Goal: Task Accomplishment & Management: Use online tool/utility

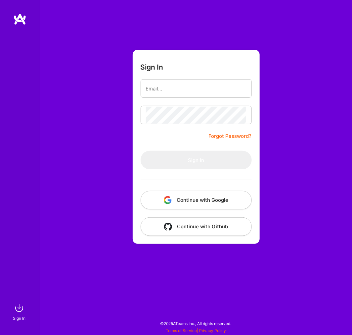
click at [223, 199] on button "Continue with Google" at bounding box center [196, 200] width 111 height 19
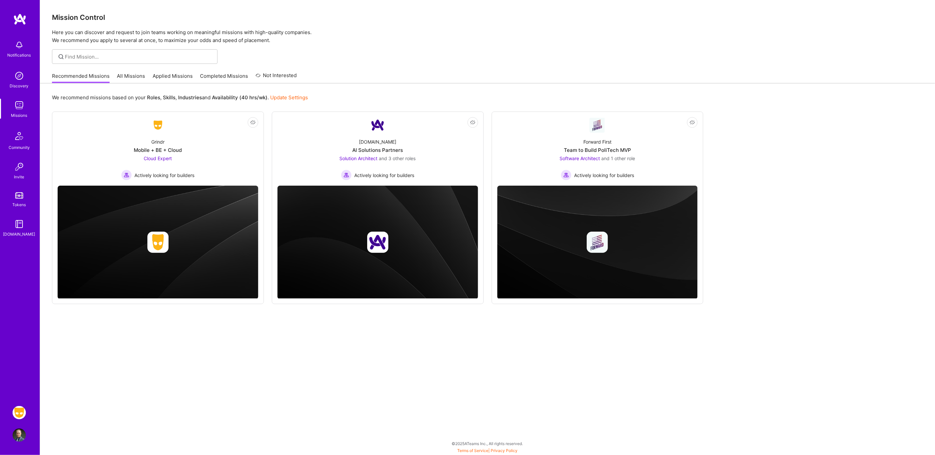
click at [20, 334] on img at bounding box center [19, 412] width 13 height 13
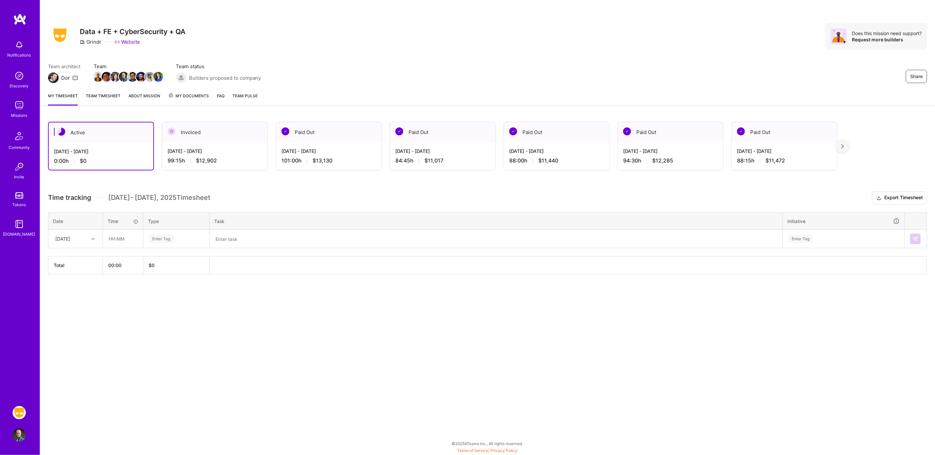
click at [93, 235] on div at bounding box center [94, 239] width 10 height 9
click at [89, 257] on div "[DATE]" at bounding box center [76, 258] width 54 height 12
drag, startPoint x: 114, startPoint y: 243, endPoint x: 118, endPoint y: 243, distance: 4.3
click at [114, 243] on input "text" at bounding box center [122, 239] width 39 height 18
type input "04:15"
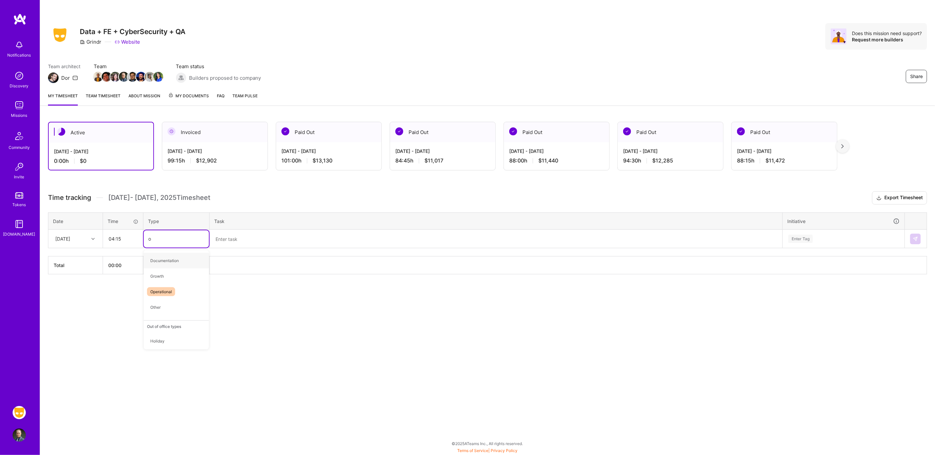
type input "op"
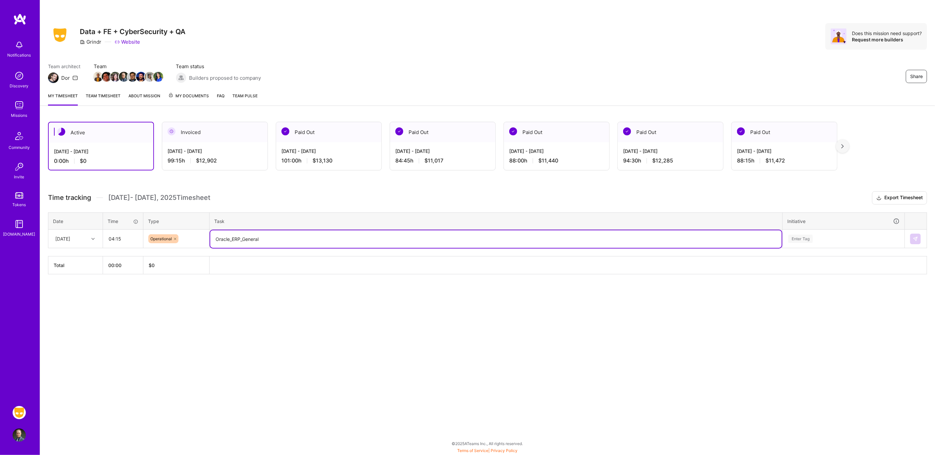
type textarea "Oracle_ERP_General"
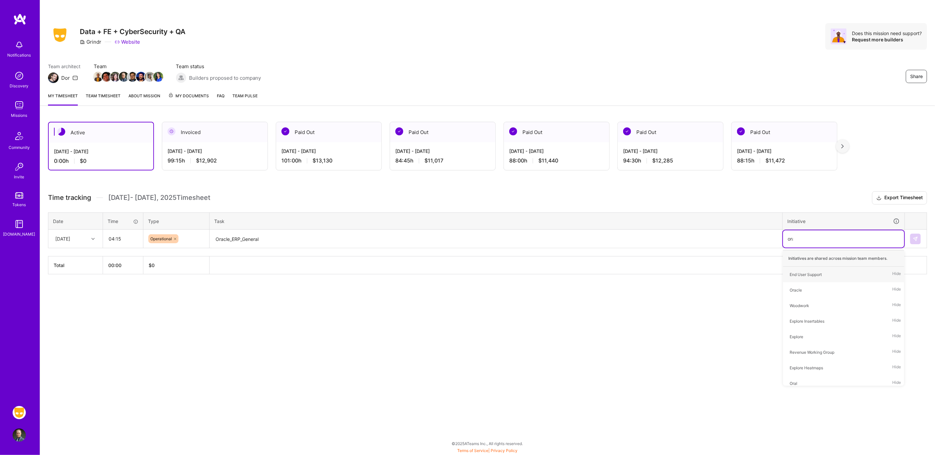
type input "orac"
type input "fin"
type input "end"
click at [352, 236] on img at bounding box center [915, 238] width 5 height 5
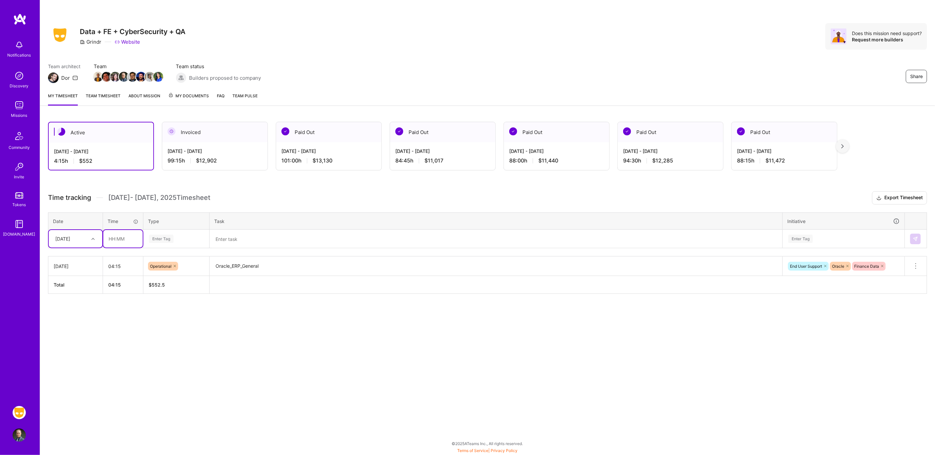
drag, startPoint x: 119, startPoint y: 235, endPoint x: 123, endPoint y: 238, distance: 4.6
click at [119, 235] on input "text" at bounding box center [122, 239] width 39 height 18
type input "00:30"
type input "op"
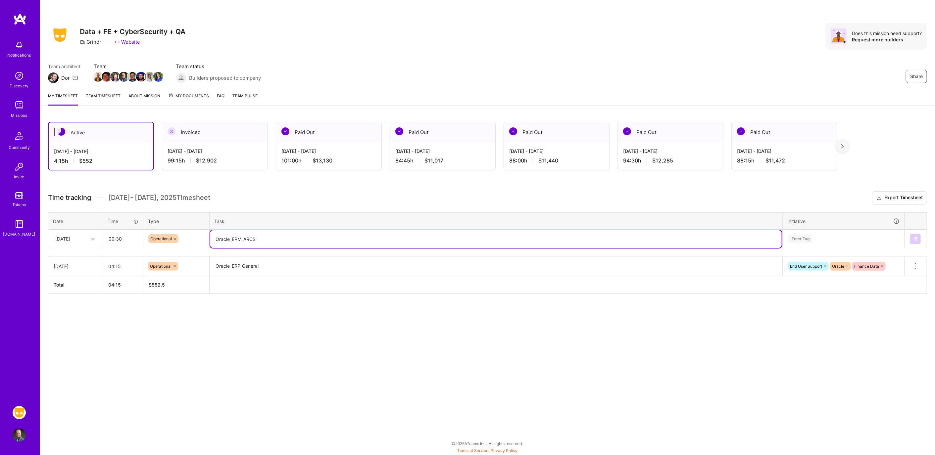
type textarea "Oracle_EPM_ARCS"
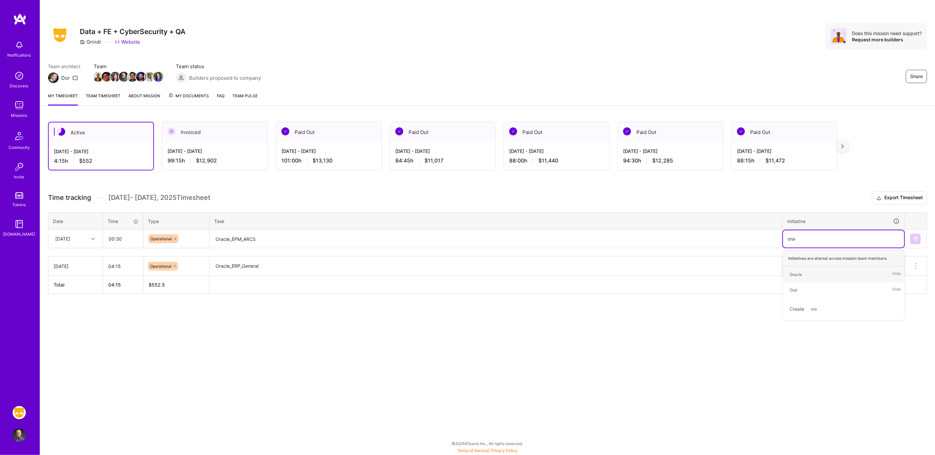
type input "oracl"
type input "fin"
click at [352, 236] on img at bounding box center [915, 238] width 5 height 5
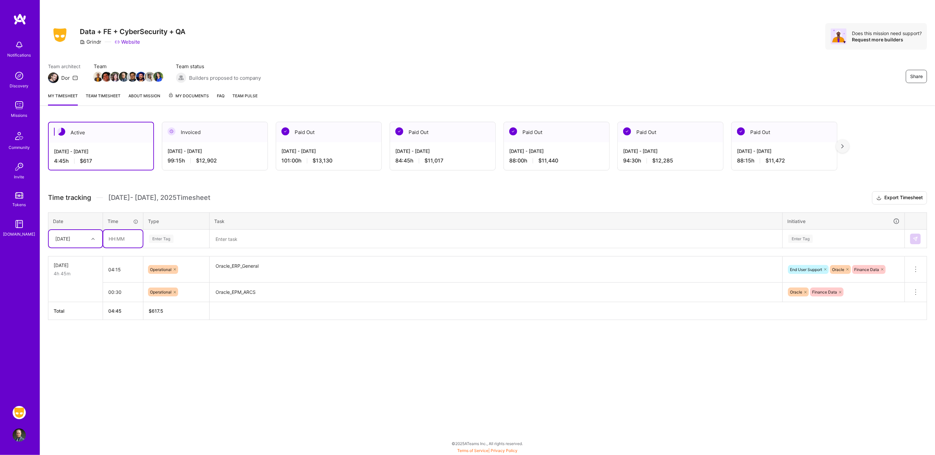
click at [129, 239] on input "text" at bounding box center [122, 239] width 39 height 18
type input "01:00"
type input "op"
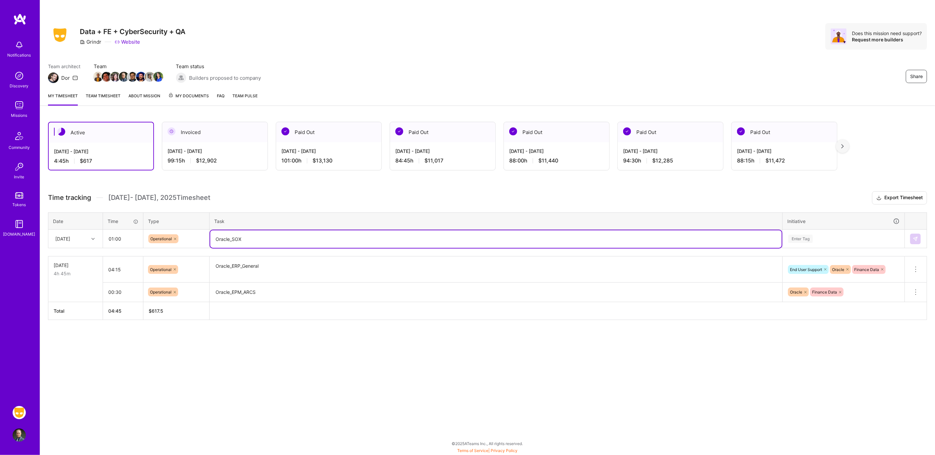
type textarea "Oracle_SOX"
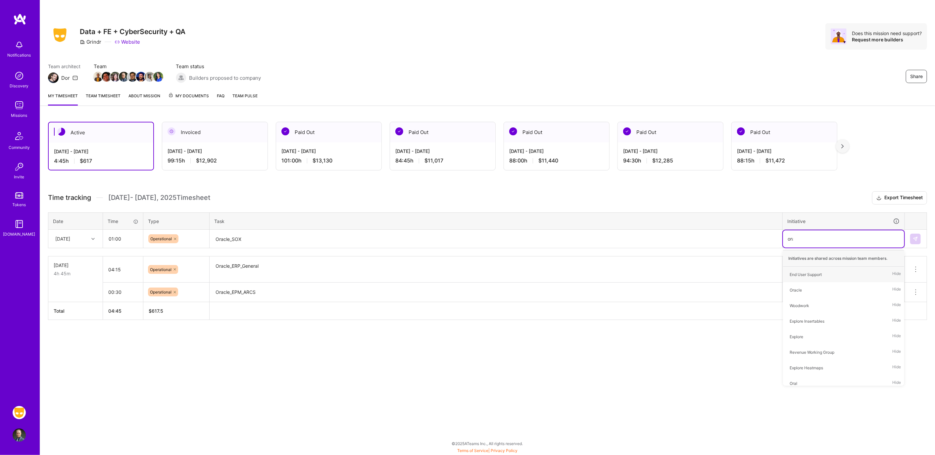
type input "orac"
type input "so"
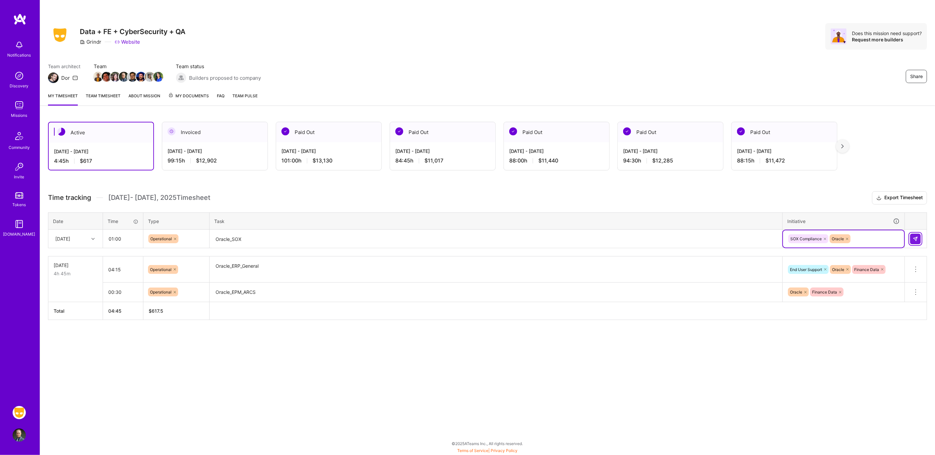
click at [352, 241] on button at bounding box center [915, 239] width 11 height 11
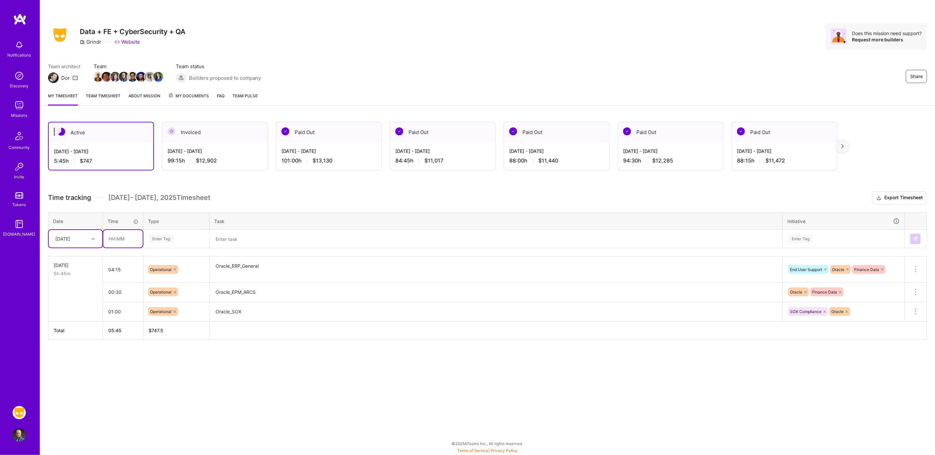
click at [125, 237] on input "text" at bounding box center [122, 239] width 39 height 18
type input ":"
type input "00:30"
type input "op"
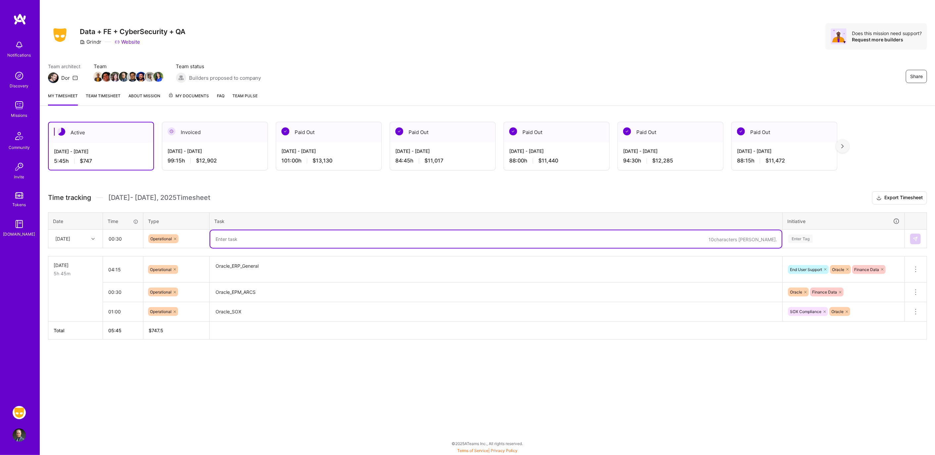
type textarea "O"
type textarea "E"
type textarea "O"
type textarea "Meeting_EndUserSupport"
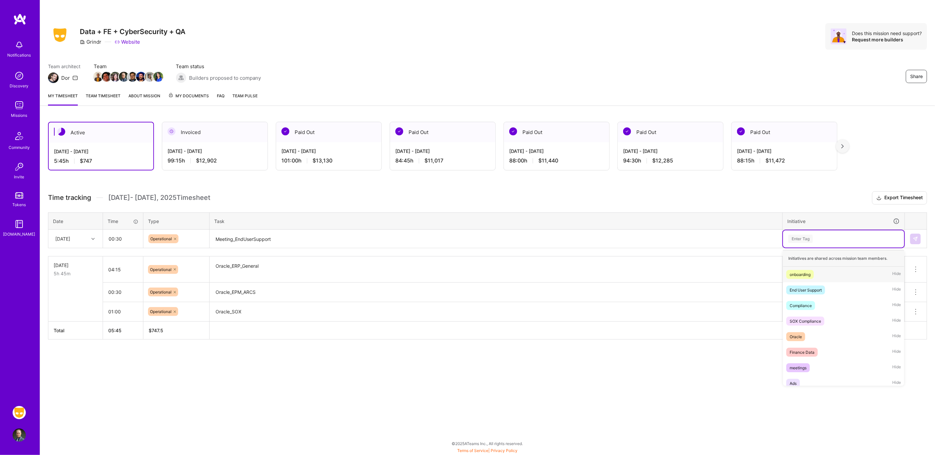
click at [176, 240] on div at bounding box center [175, 238] width 7 height 9
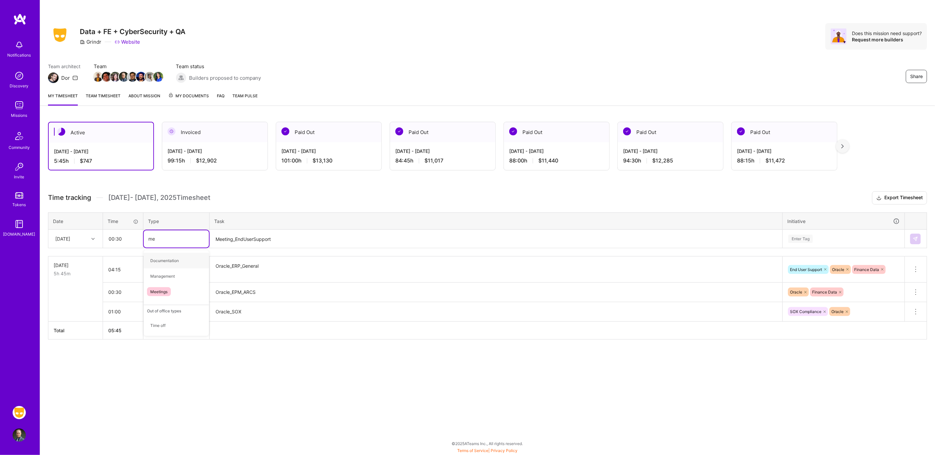
type input "mee"
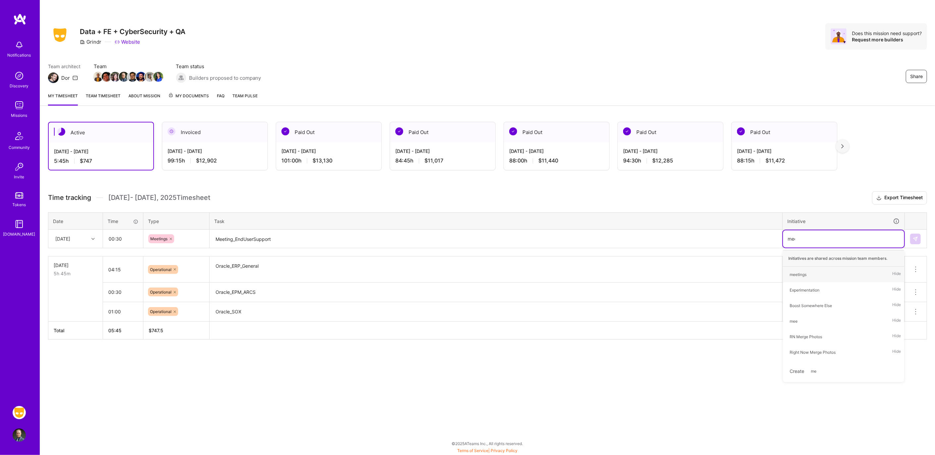
type input "meet"
type input "ora"
type input "ene"
type input "end"
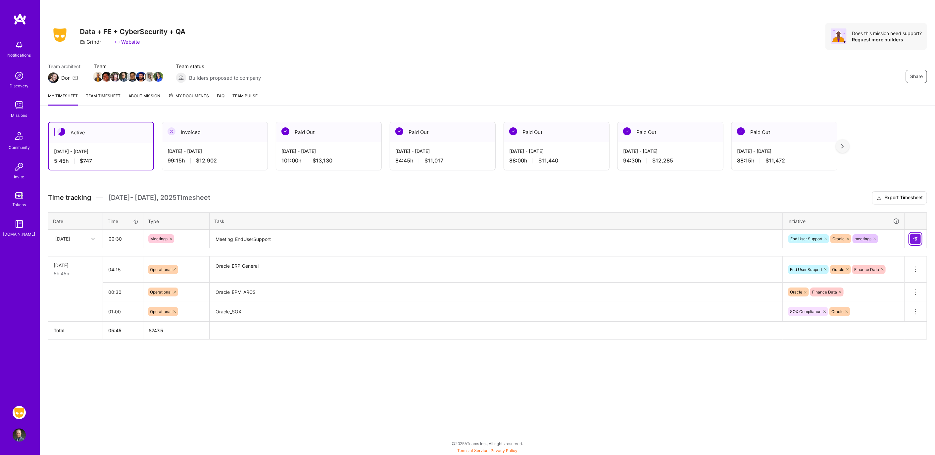
click at [352, 239] on img at bounding box center [915, 238] width 5 height 5
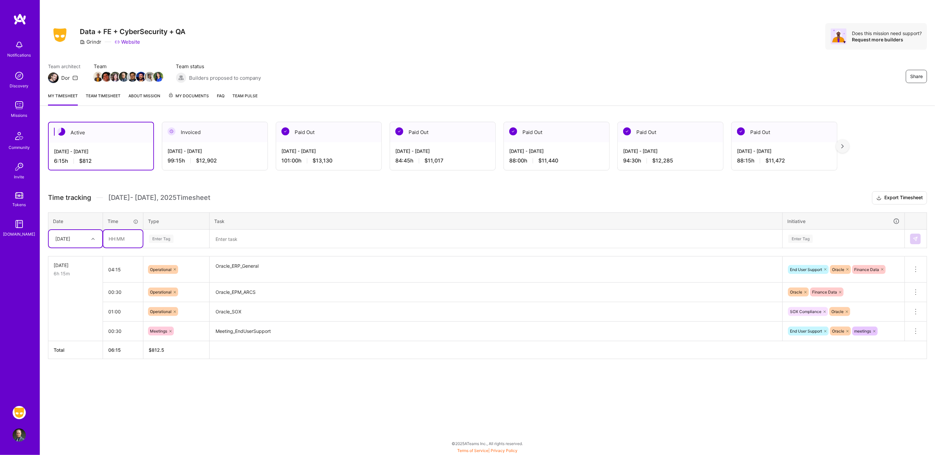
click at [123, 240] on input "text" at bounding box center [122, 239] width 39 height 18
type input "00:45"
type input "meet"
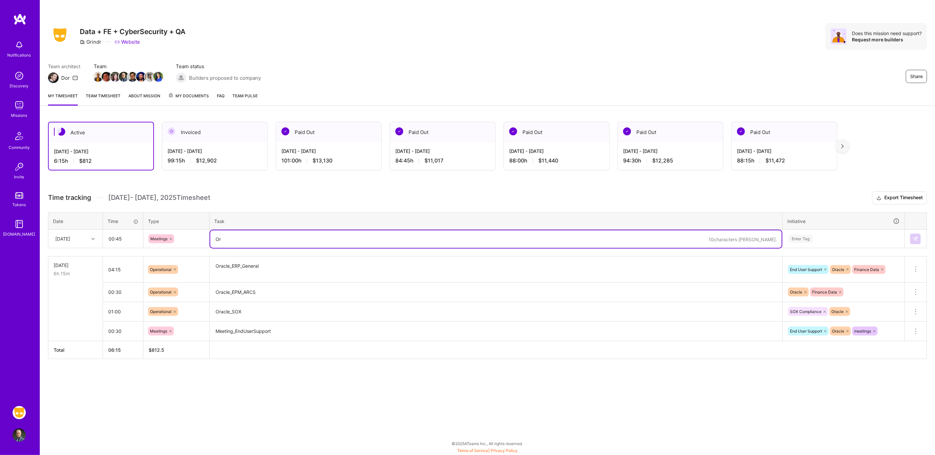
type textarea "O"
type textarea "Meeting_PwC_SOX"
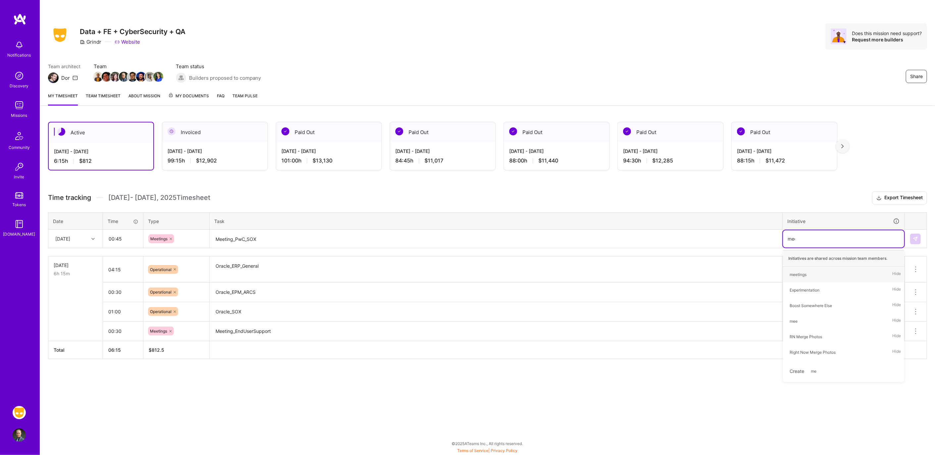
type input "meet"
type input "sox"
type input "ora"
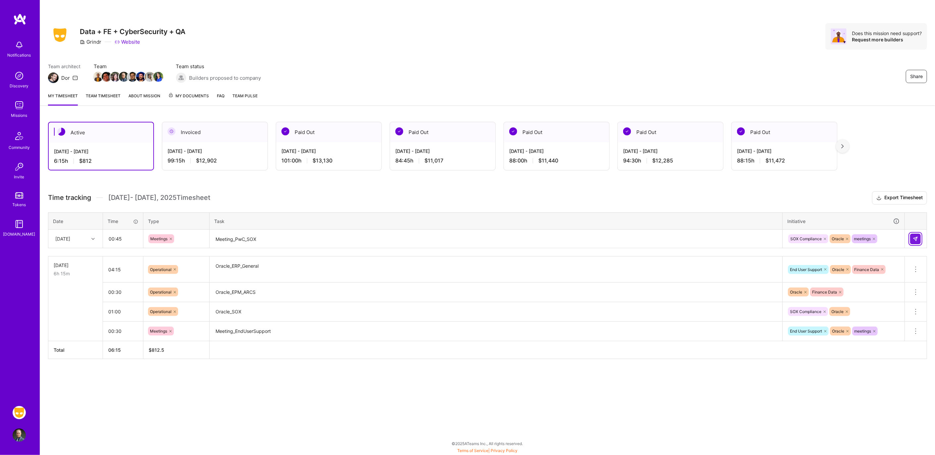
click at [352, 240] on button at bounding box center [915, 239] width 11 height 11
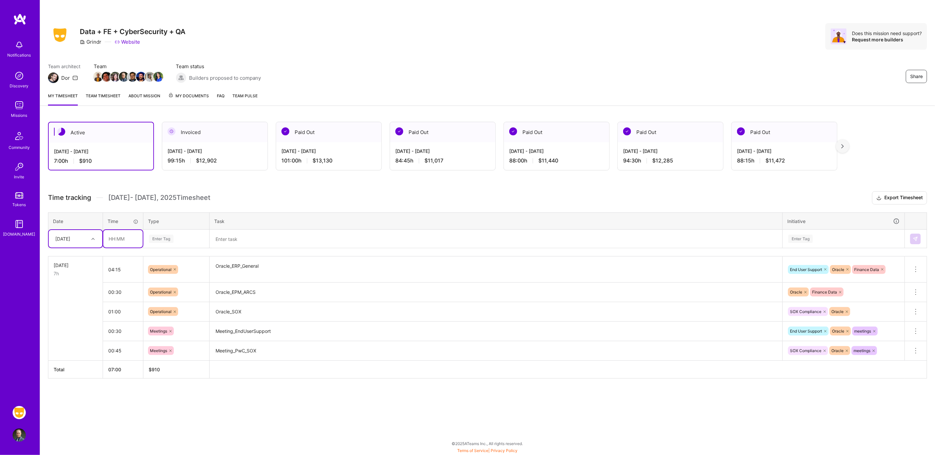
click at [128, 243] on input "text" at bounding box center [122, 239] width 39 height 18
type input "00:30"
type input "mee"
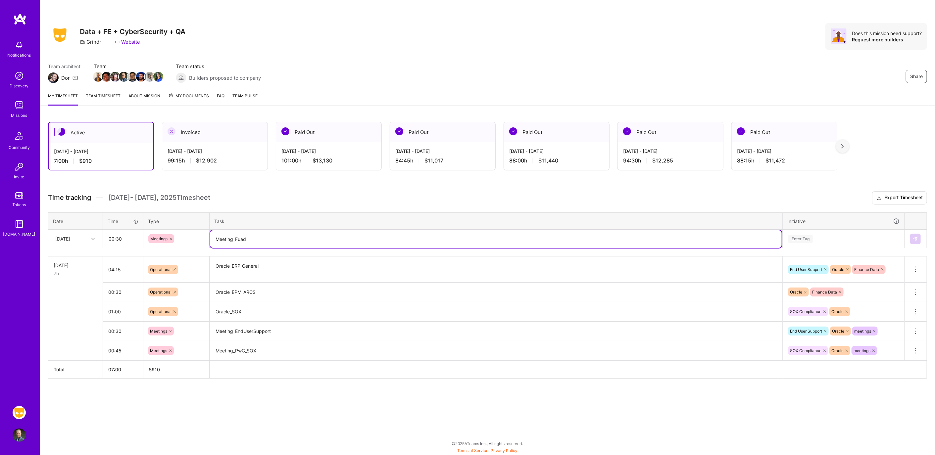
type textarea "Meeting_Fuad"
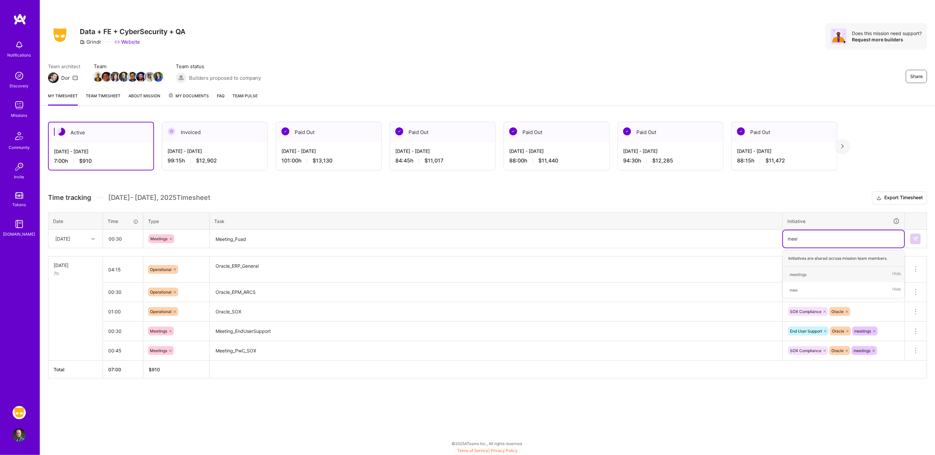
type input "meetin"
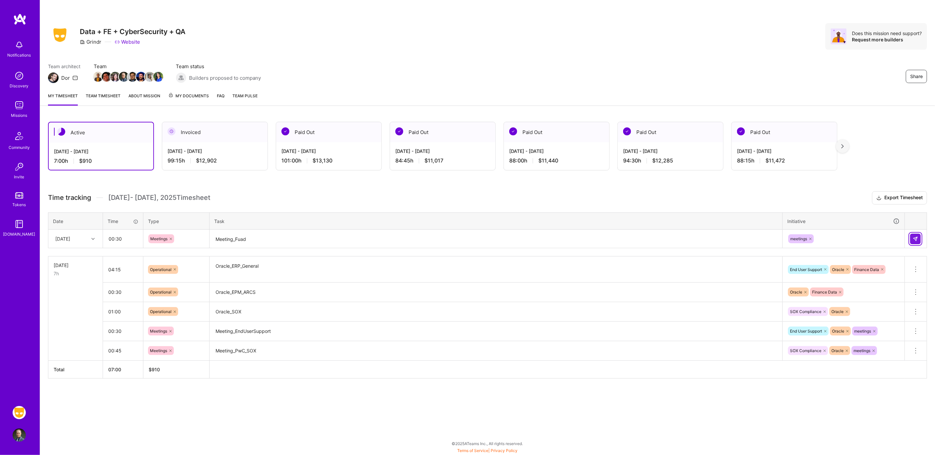
drag, startPoint x: 916, startPoint y: 237, endPoint x: 896, endPoint y: 241, distance: 20.9
click at [352, 237] on img at bounding box center [915, 238] width 5 height 5
click at [121, 242] on input "text" at bounding box center [122, 239] width 39 height 18
type input "00:30"
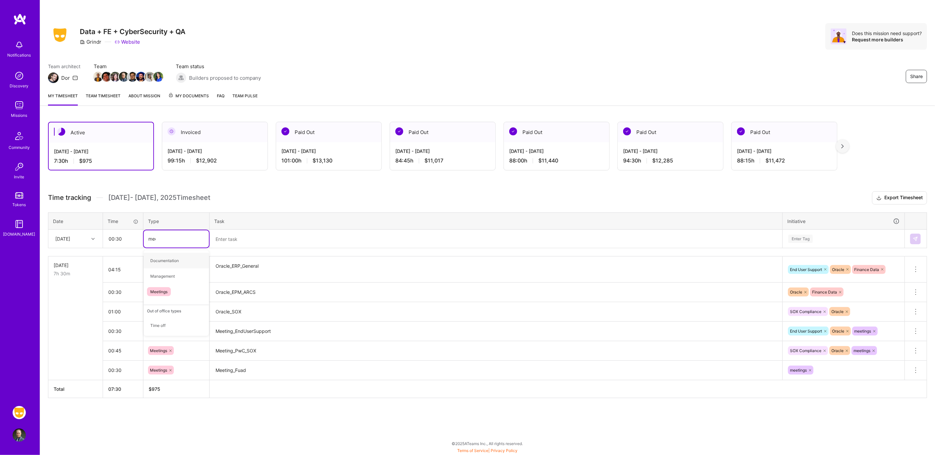
type input "meet"
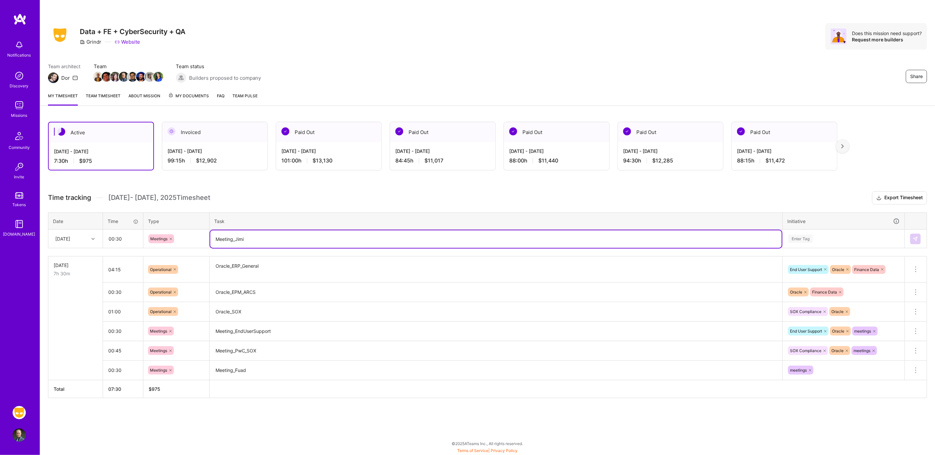
type textarea "Meeting_Jimi"
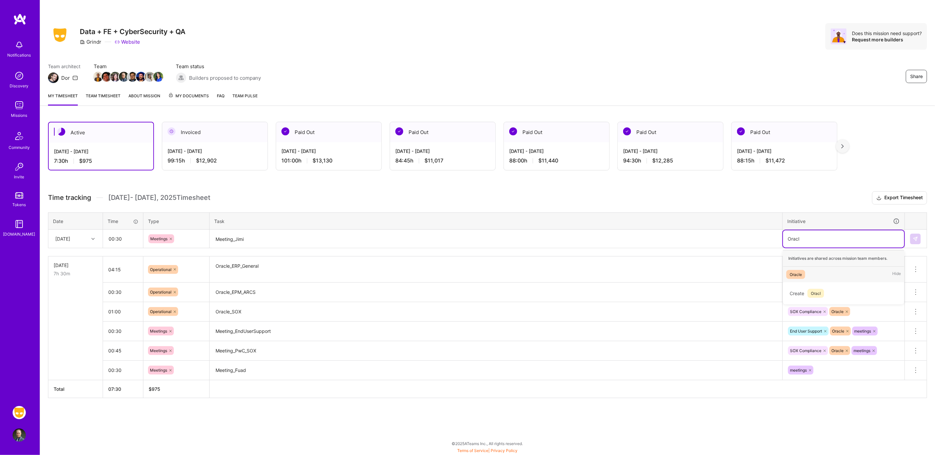
type input "Oracl"
type input "meet"
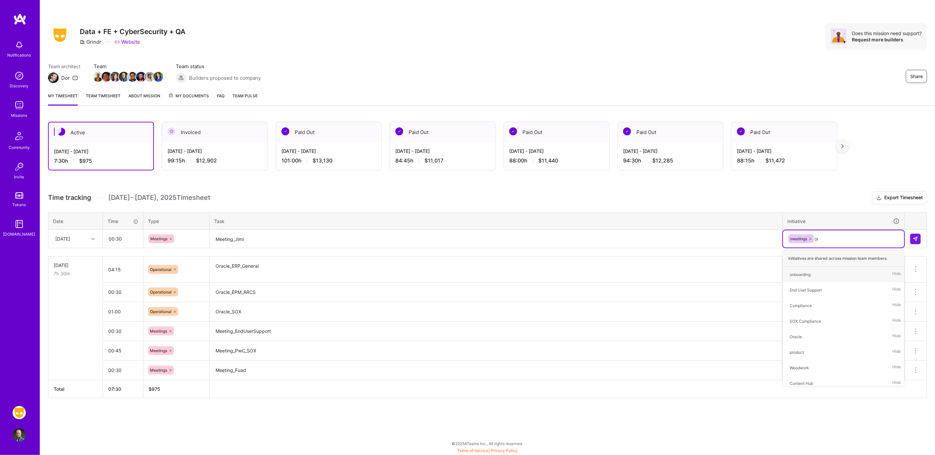
type input "ora"
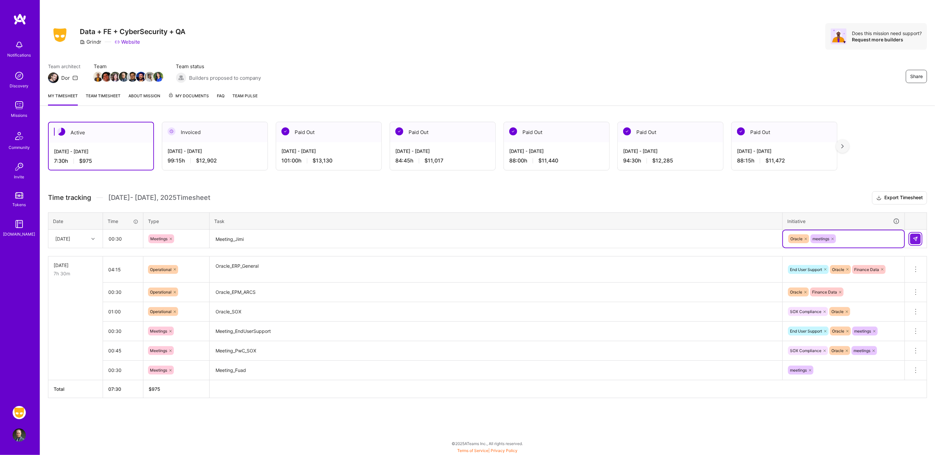
click at [352, 243] on button at bounding box center [915, 239] width 11 height 11
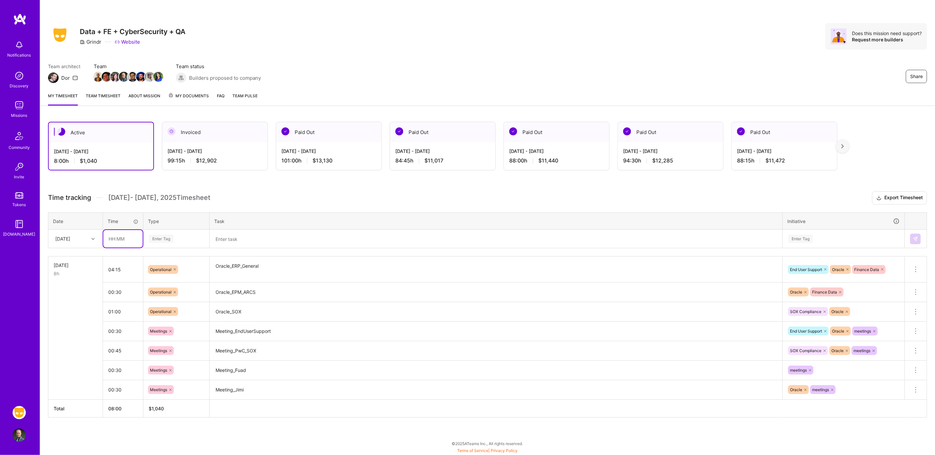
click at [120, 230] on input "text" at bounding box center [122, 239] width 39 height 18
click at [125, 235] on input "text" at bounding box center [122, 239] width 39 height 18
click at [120, 236] on input "text" at bounding box center [122, 239] width 39 height 18
type input "04:30"
type input "i"
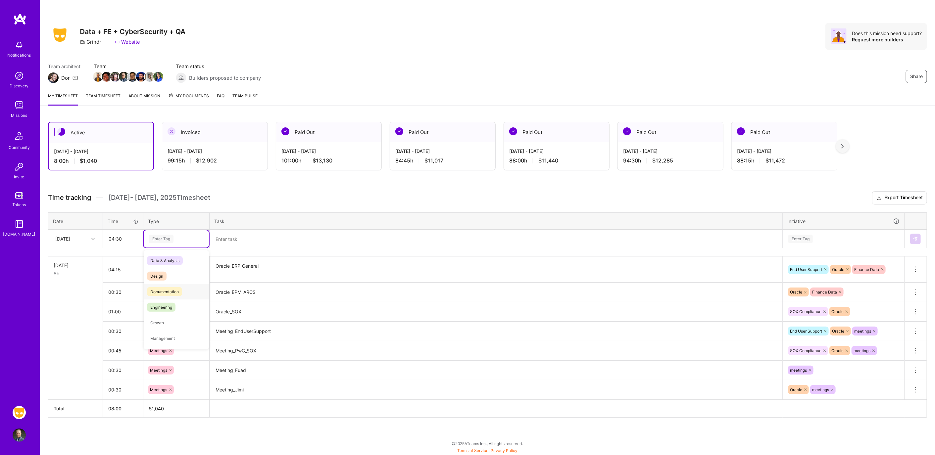
type input "i"
type input "op"
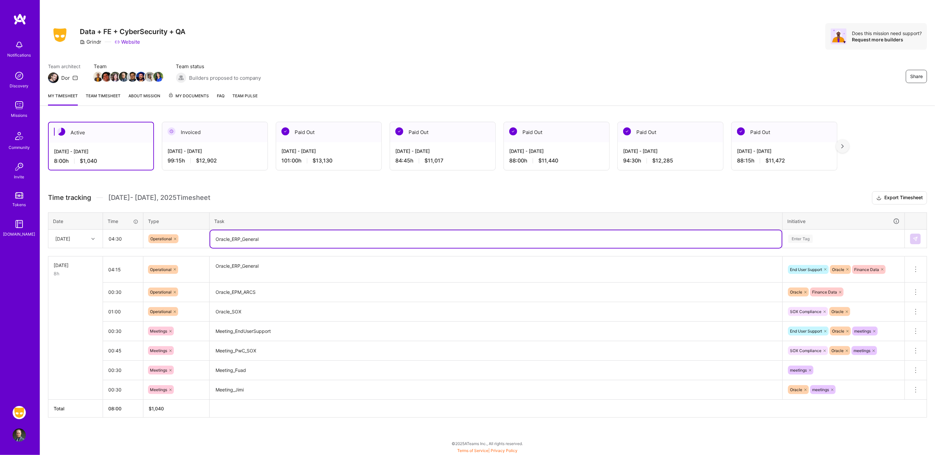
type textarea "Oracle_ERP_General"
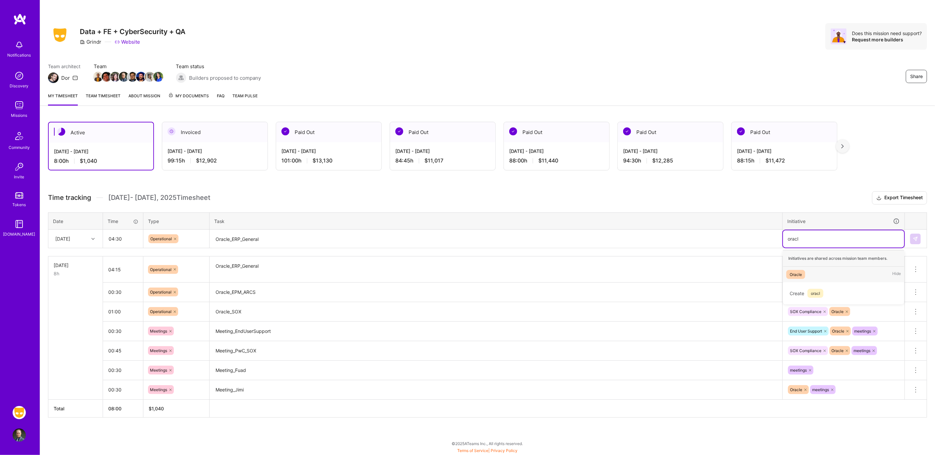
type input "oracl"
type input "orac"
type input "fina"
click at [352, 237] on button at bounding box center [915, 239] width 11 height 11
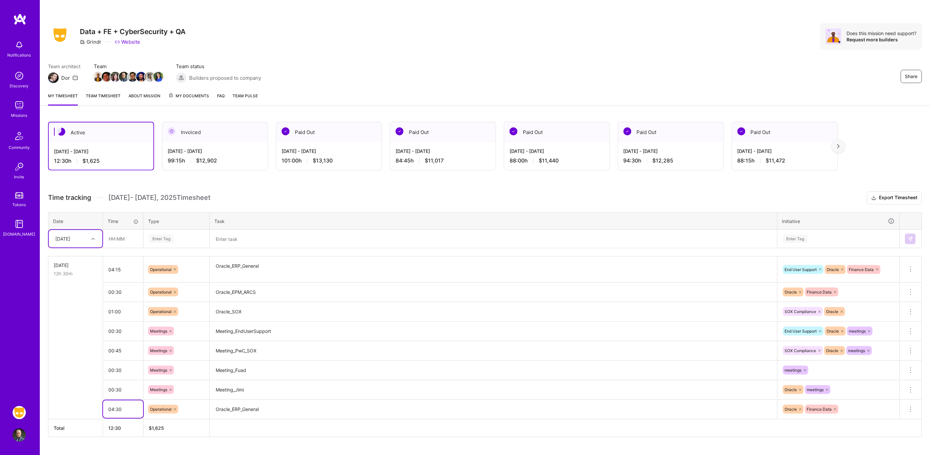
click at [125, 334] on input "04:30" at bounding box center [123, 410] width 40 height 18
click at [352, 334] on icon at bounding box center [910, 410] width 8 height 8
click at [352, 334] on button "Delete row" at bounding box center [894, 421] width 34 height 16
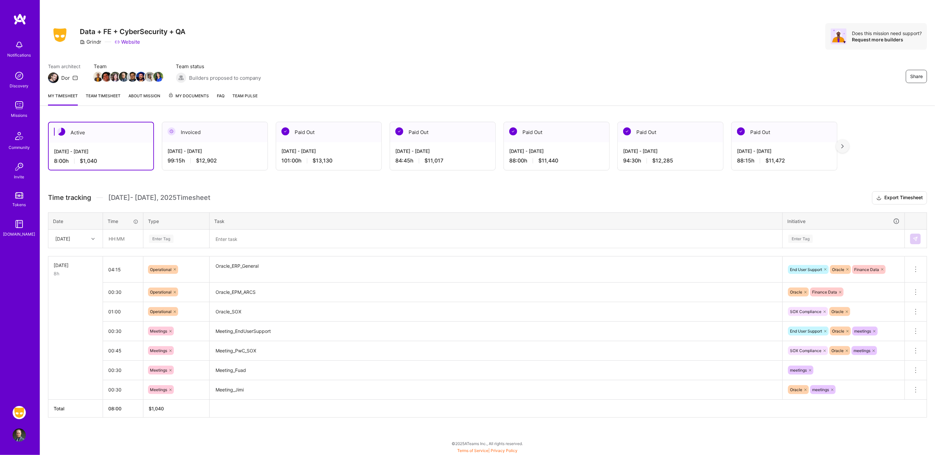
click at [86, 243] on div "[DATE]" at bounding box center [70, 238] width 37 height 11
click at [82, 255] on div "[DATE]" at bounding box center [76, 258] width 54 height 12
click at [120, 241] on input "text" at bounding box center [122, 239] width 39 height 18
type input "04:30"
type input "op"
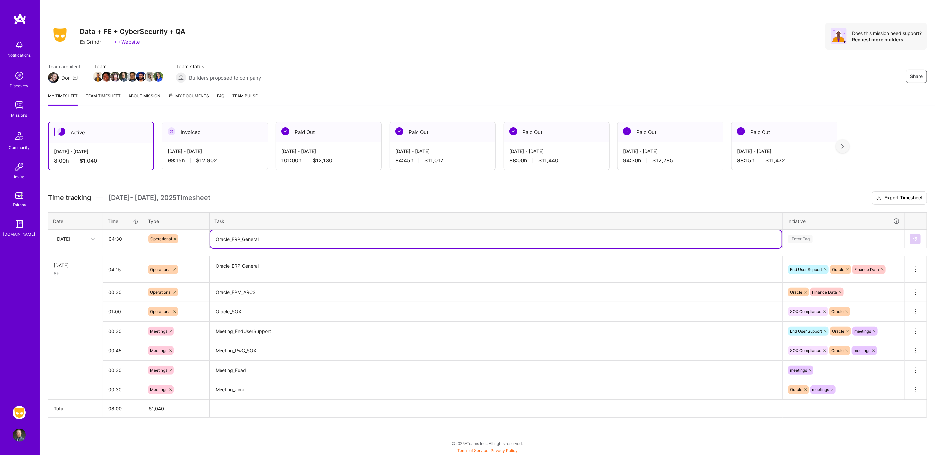
type textarea "Oracle_ERP_General"
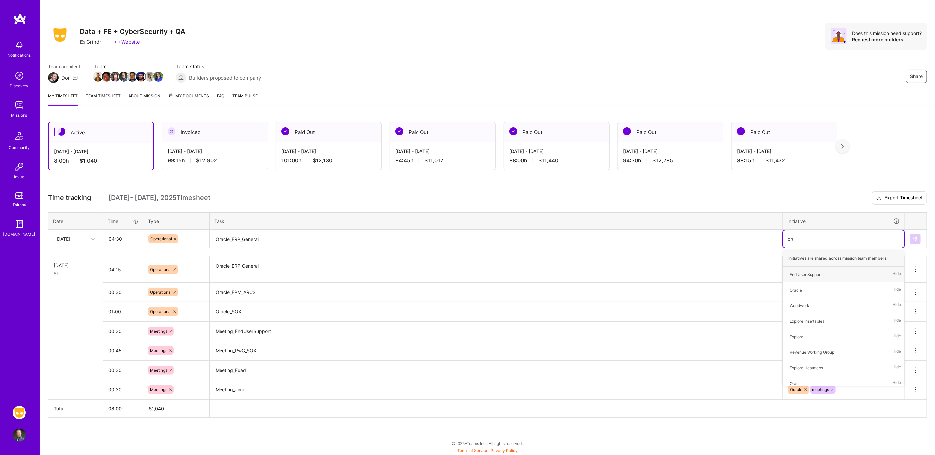
type input "orac"
type input "fina"
type input "end"
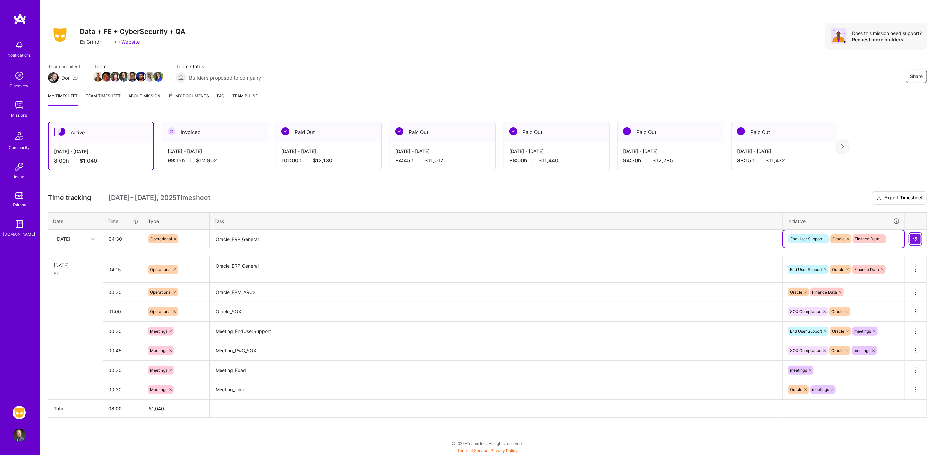
click at [352, 236] on img at bounding box center [915, 238] width 5 height 5
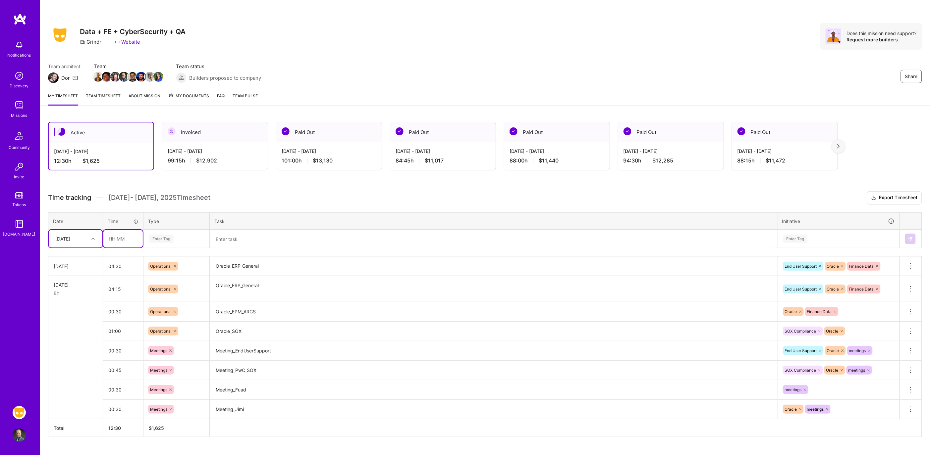
click at [118, 234] on input "text" at bounding box center [122, 239] width 39 height 18
type input "00:30"
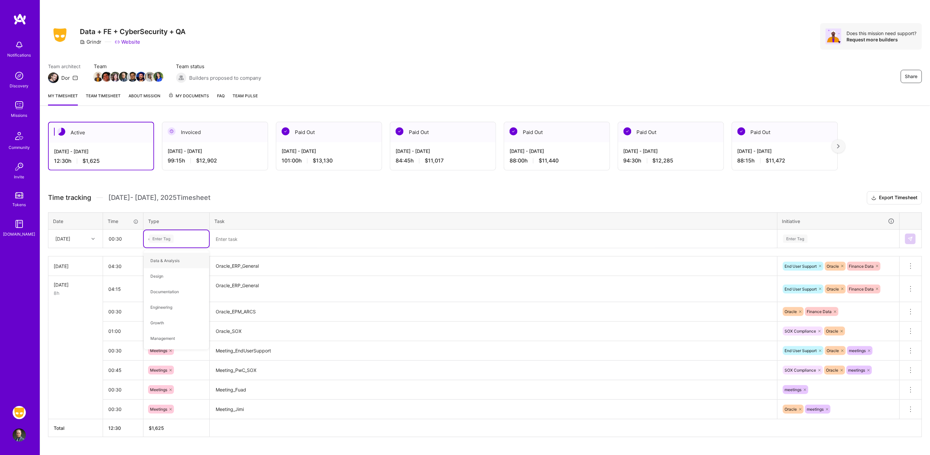
type input "op"
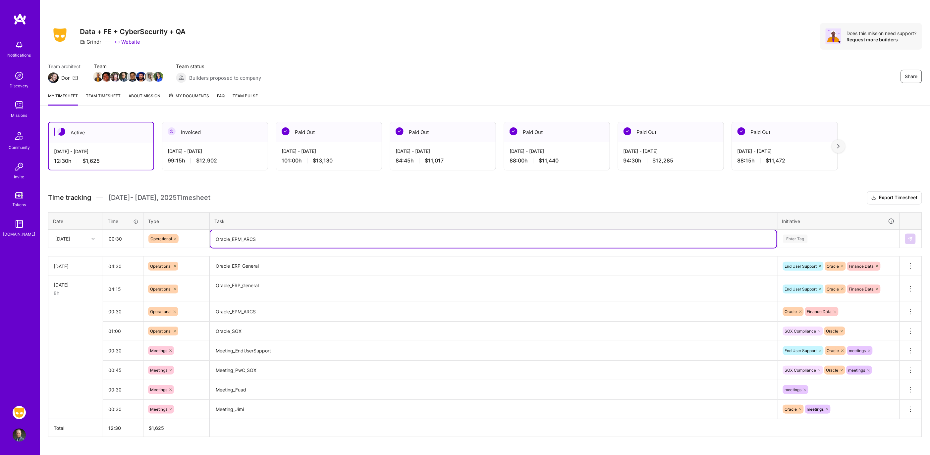
type textarea "Oracle_EPM_ARCS"
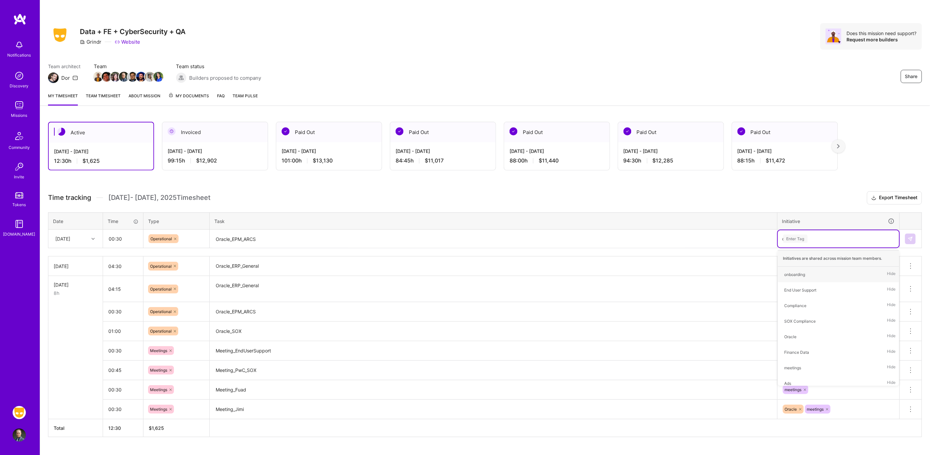
type input "ora"
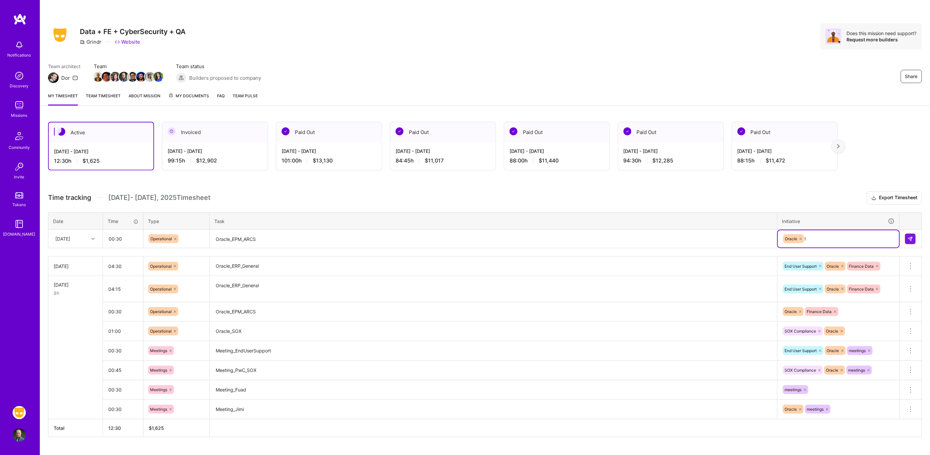
type input "fin"
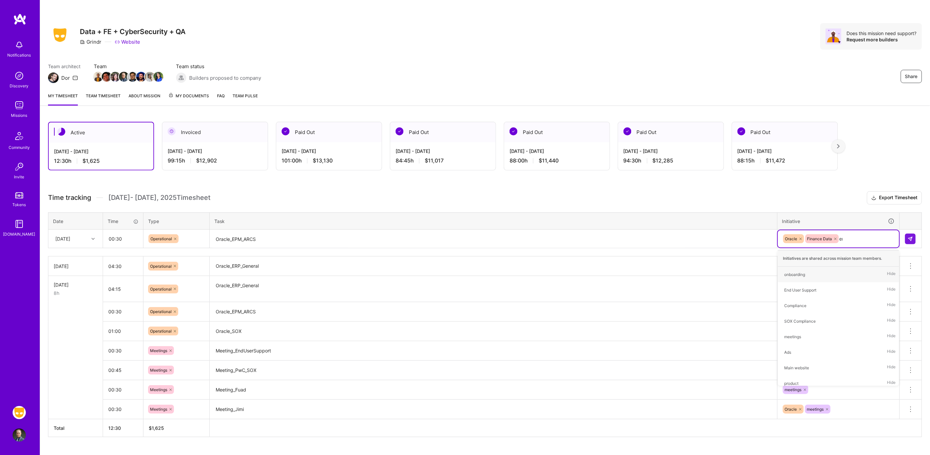
type input "end"
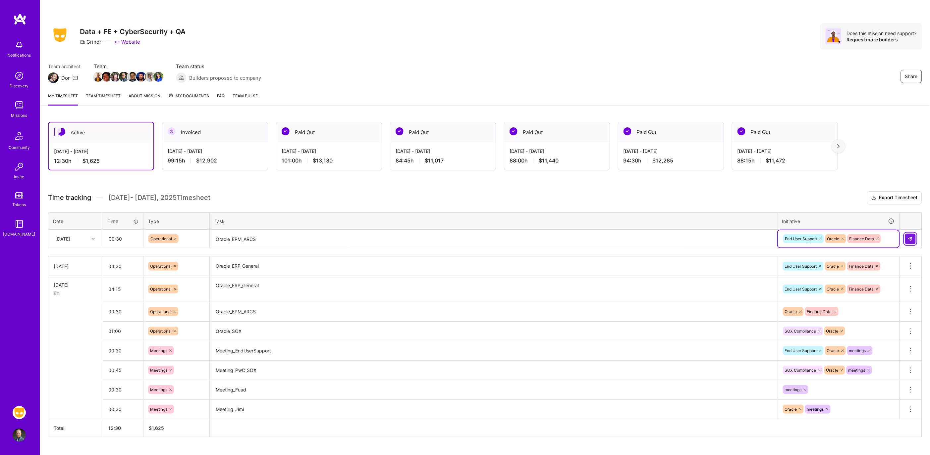
click at [352, 243] on td at bounding box center [910, 239] width 22 height 19
drag, startPoint x: 907, startPoint y: 241, endPoint x: 882, endPoint y: 242, distance: 25.8
click at [352, 241] on button at bounding box center [910, 239] width 11 height 11
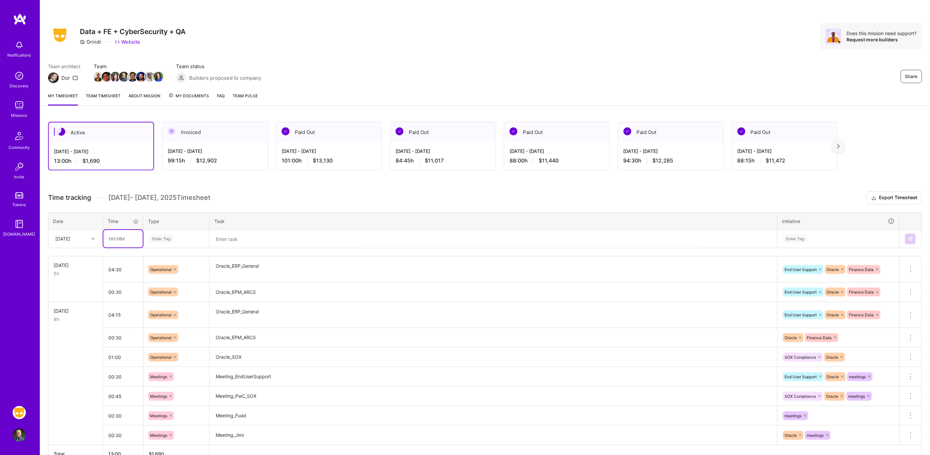
drag, startPoint x: 126, startPoint y: 236, endPoint x: 129, endPoint y: 236, distance: 3.4
click at [126, 236] on input "text" at bounding box center [122, 239] width 39 height 18
type input "00:30"
type input "op"
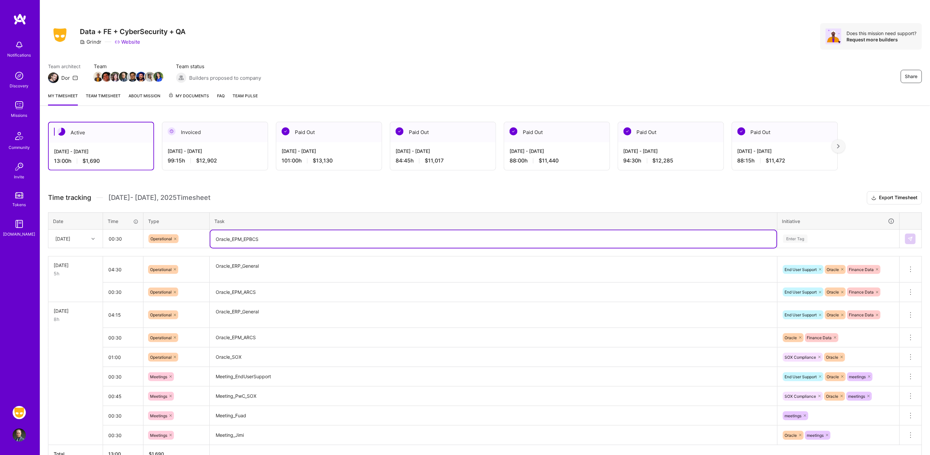
type textarea "Oracle_EPM_EPBCS"
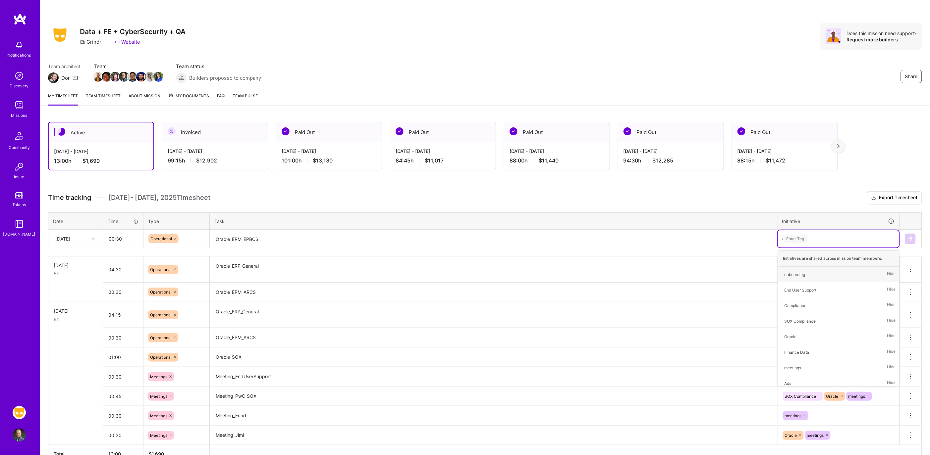
type input "ora"
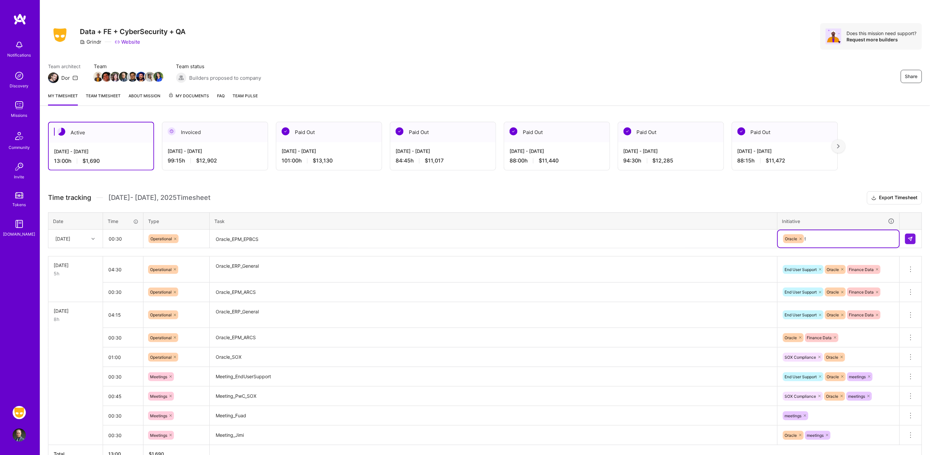
type input "fin"
click at [352, 236] on img at bounding box center [909, 238] width 5 height 5
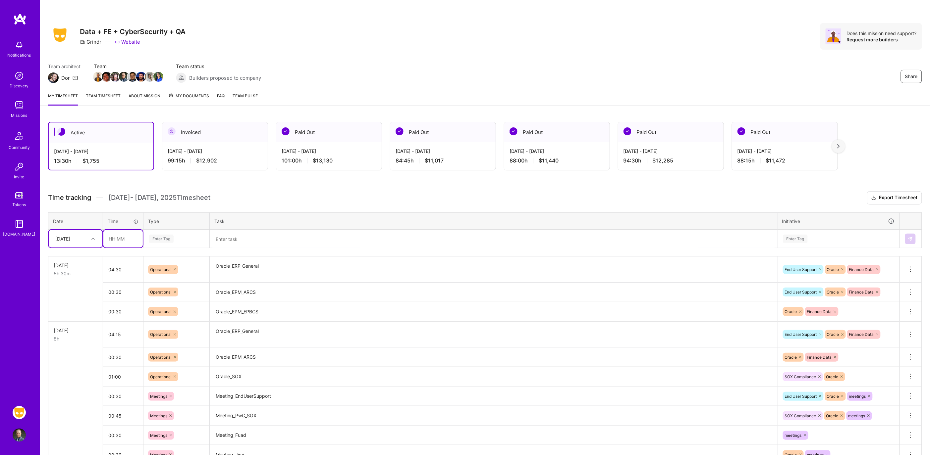
click at [118, 235] on input "text" at bounding box center [122, 239] width 39 height 18
type input "01:15"
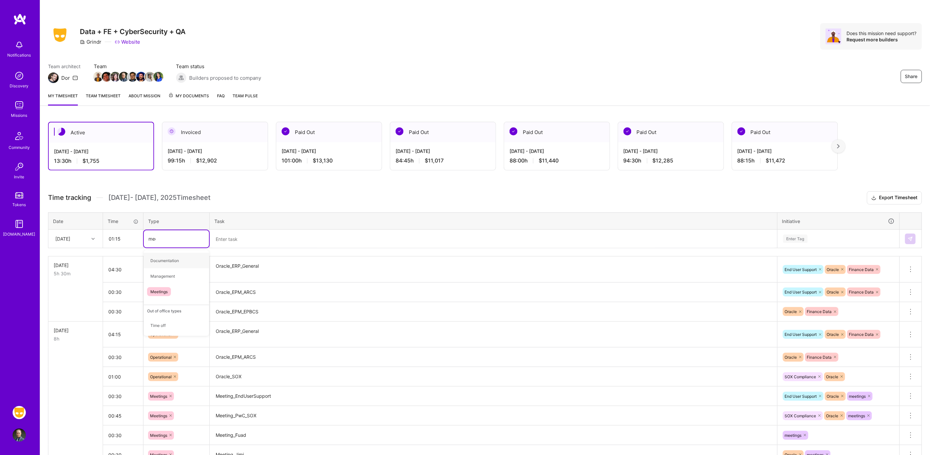
type input "meet"
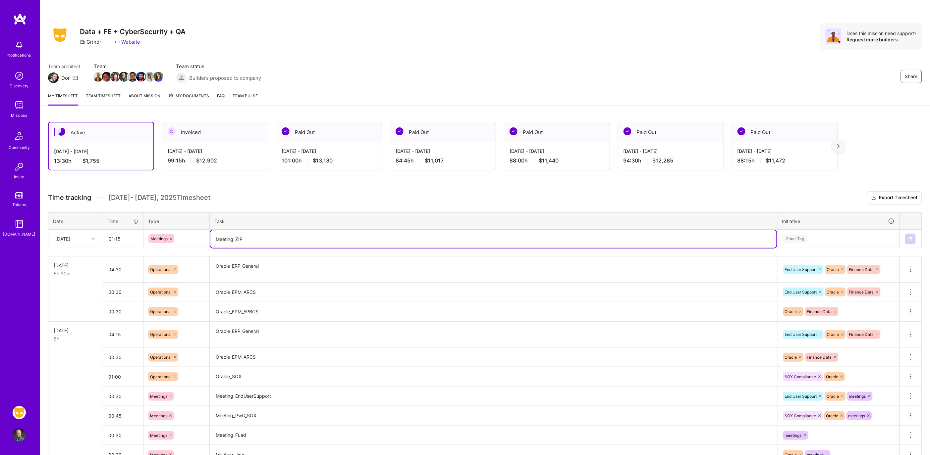
type textarea "Meeting_ZIP"
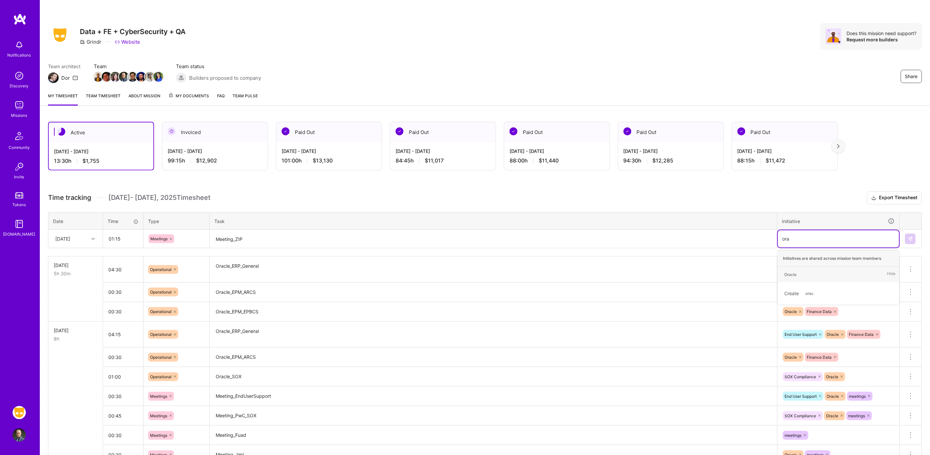
type input "orac"
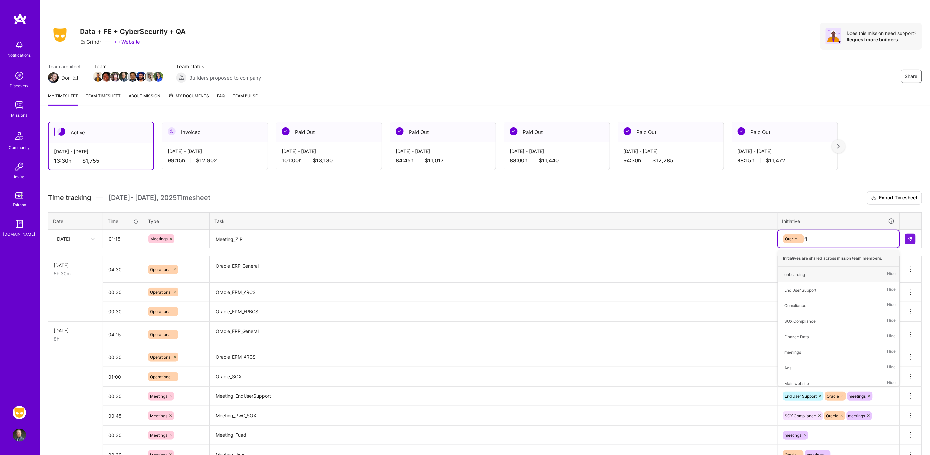
type input "fina"
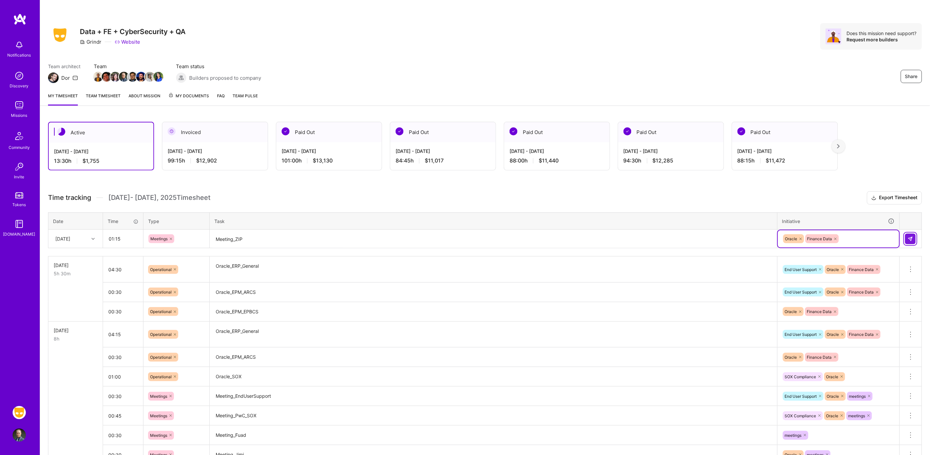
click at [352, 240] on button at bounding box center [910, 239] width 11 height 11
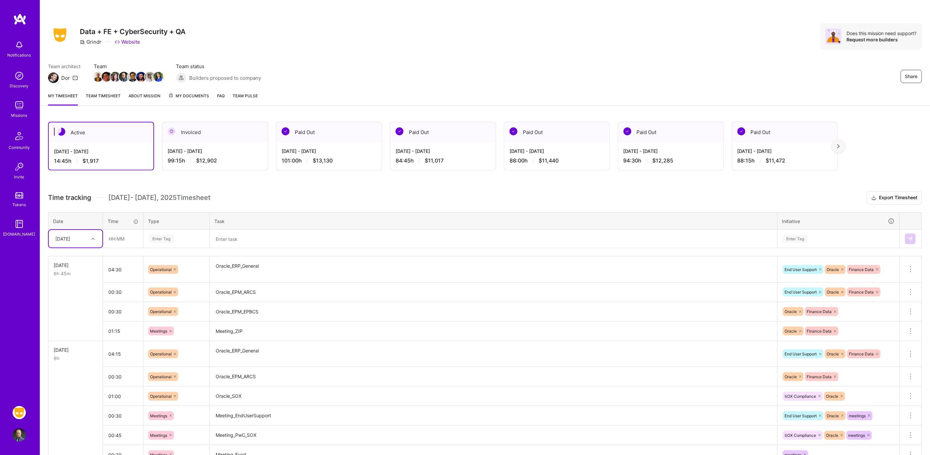
click at [80, 233] on div "[DATE]" at bounding box center [70, 238] width 37 height 11
click at [69, 302] on div "[DATE]" at bounding box center [76, 307] width 54 height 12
click at [110, 243] on input "text" at bounding box center [122, 239] width 39 height 18
type input "00:30"
type input "op"
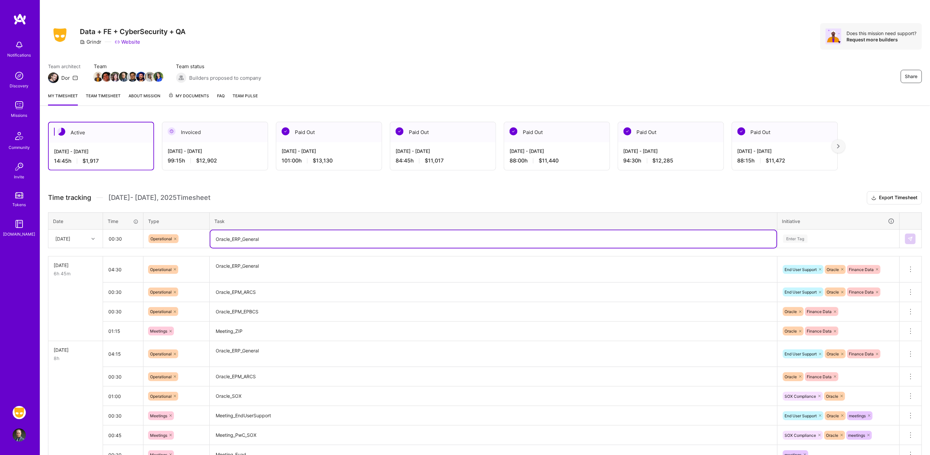
type textarea "Oracle_ERP_General"
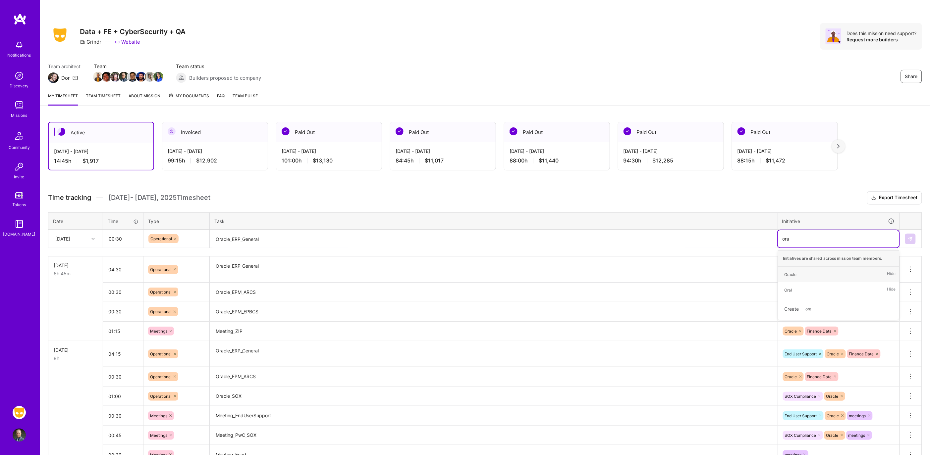
type input "orac"
type input "fina"
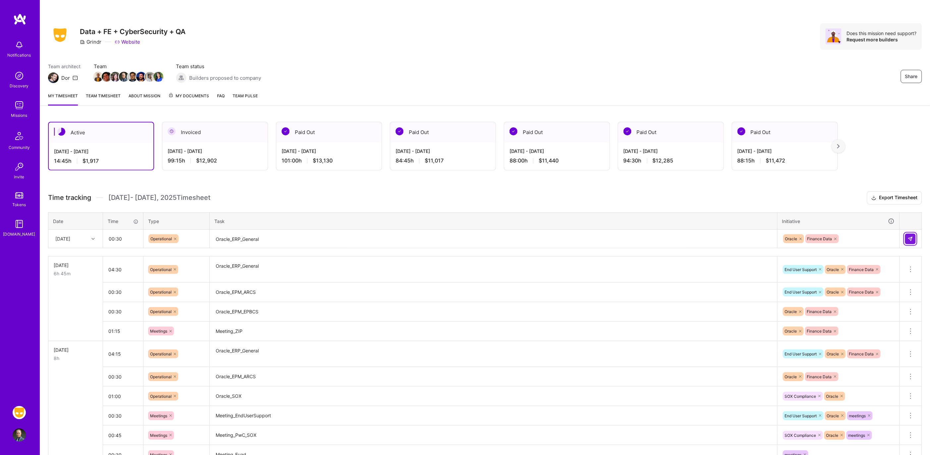
drag, startPoint x: 914, startPoint y: 243, endPoint x: 910, endPoint y: 242, distance: 4.4
click at [352, 243] on button at bounding box center [910, 239] width 11 height 11
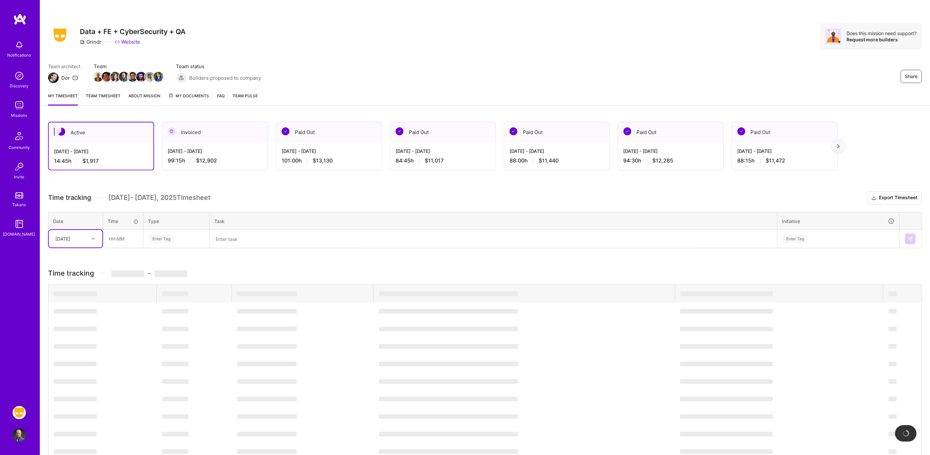
click at [352, 240] on img at bounding box center [909, 238] width 5 height 5
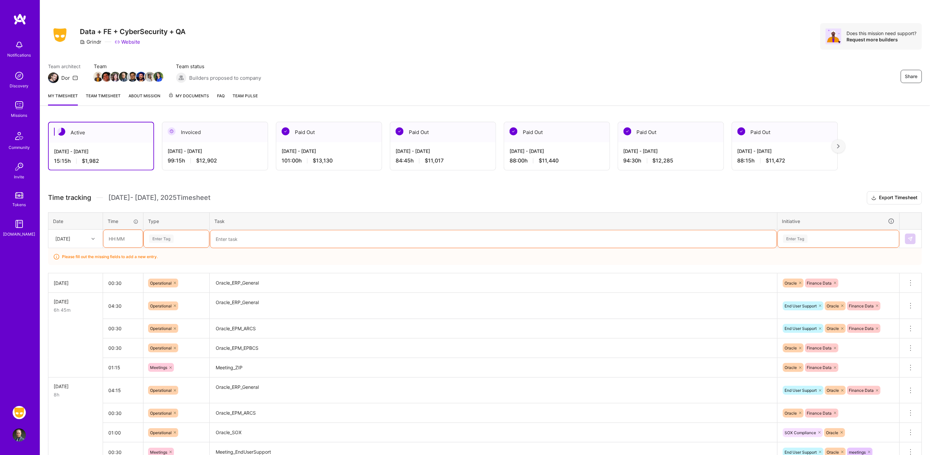
click at [120, 238] on input "text" at bounding box center [122, 239] width 39 height 18
click at [196, 237] on div "Enter Tag" at bounding box center [176, 239] width 56 height 8
click at [93, 239] on icon at bounding box center [92, 238] width 3 height 3
click at [108, 239] on input "text" at bounding box center [122, 239] width 39 height 18
type input "00:30"
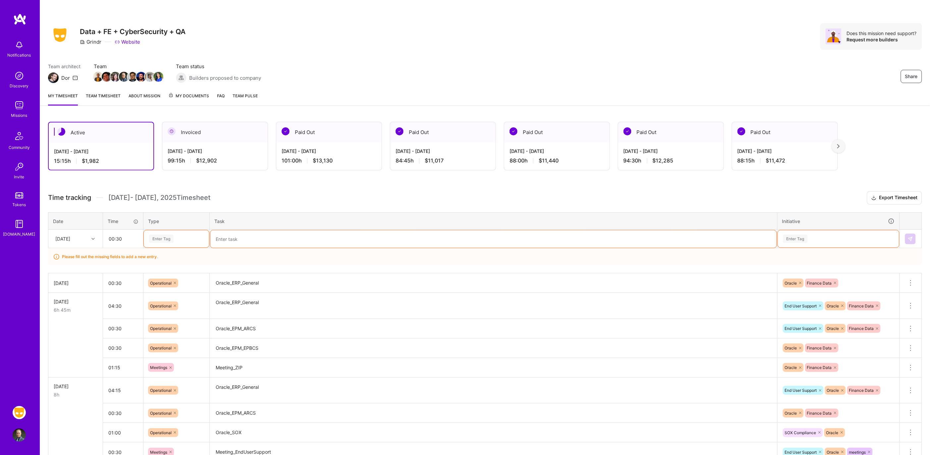
click at [158, 243] on div "Enter Tag" at bounding box center [176, 239] width 65 height 17
type input "Op"
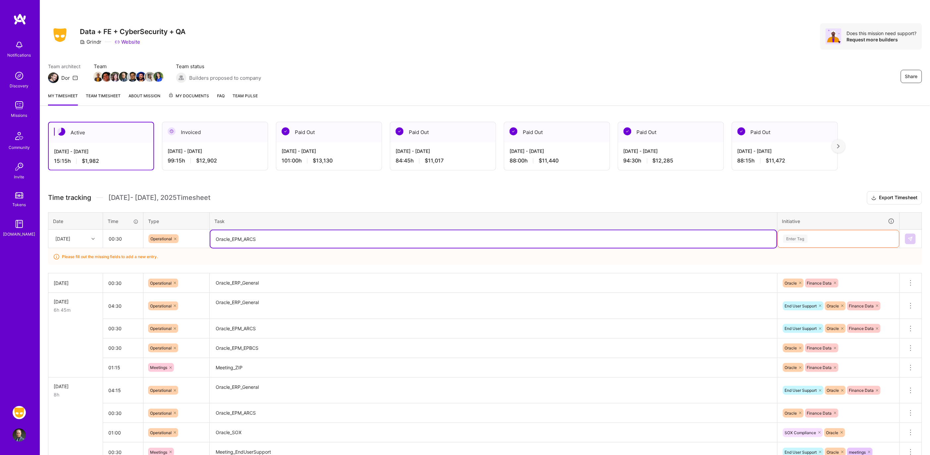
type textarea "Oracle_EPM_ARCS"
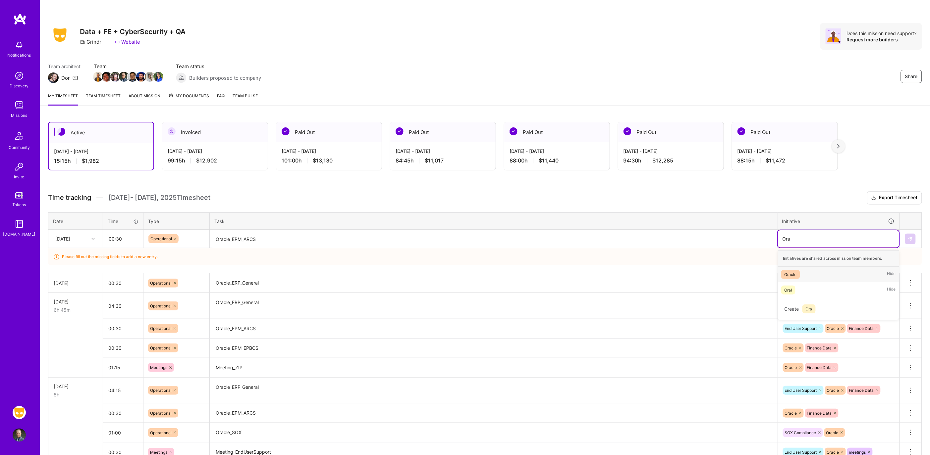
type input "Ora"
type input "Oracl;"
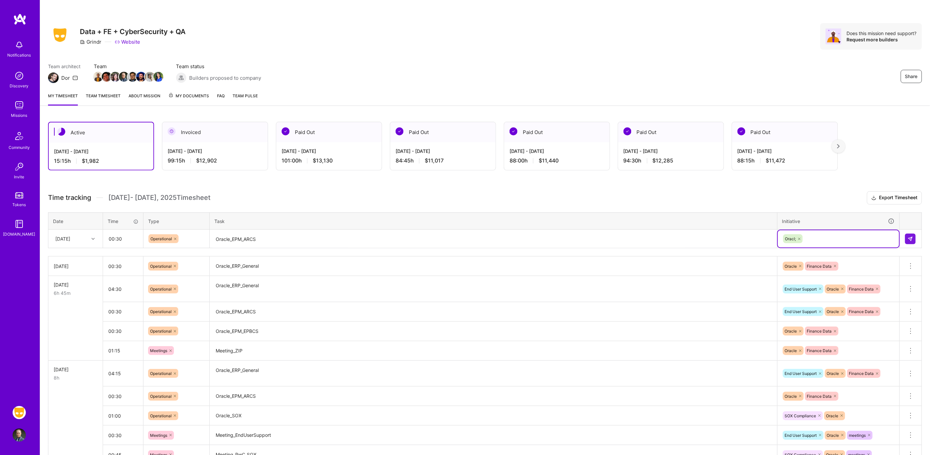
click at [352, 237] on icon at bounding box center [799, 239] width 4 height 4
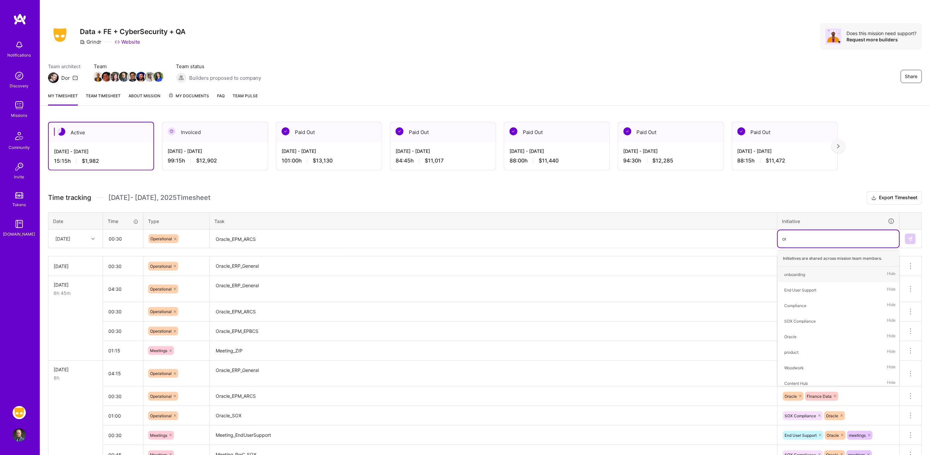
type input "ora"
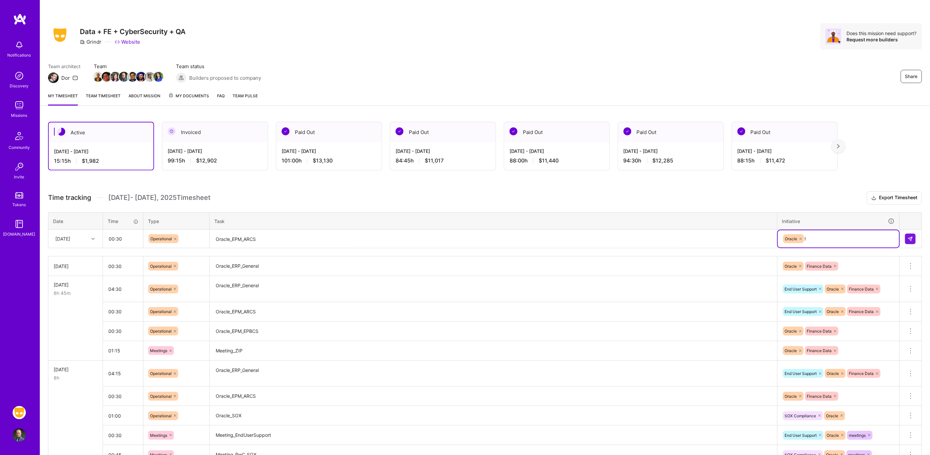
type input "fina"
click at [352, 238] on td at bounding box center [910, 239] width 22 height 19
click at [352, 236] on img at bounding box center [909, 238] width 5 height 5
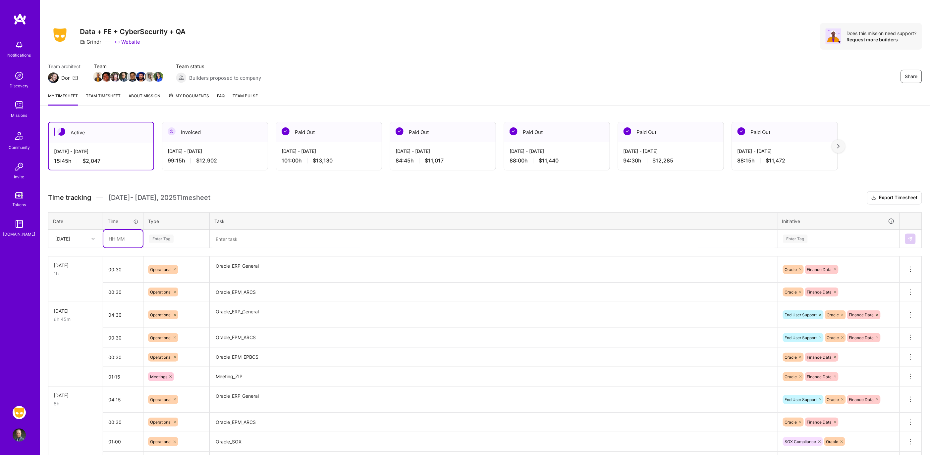
click at [119, 236] on input "text" at bounding box center [122, 239] width 39 height 18
type input "07:30"
type input "op"
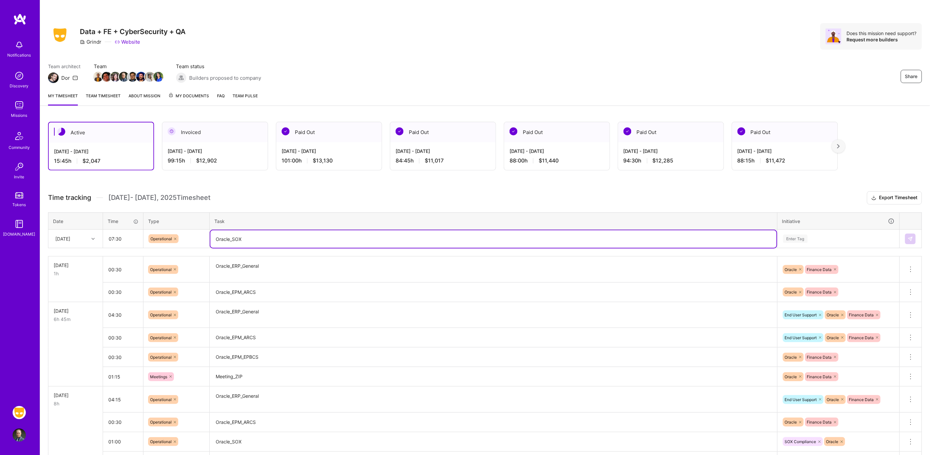
type textarea "Oracle_SOX"
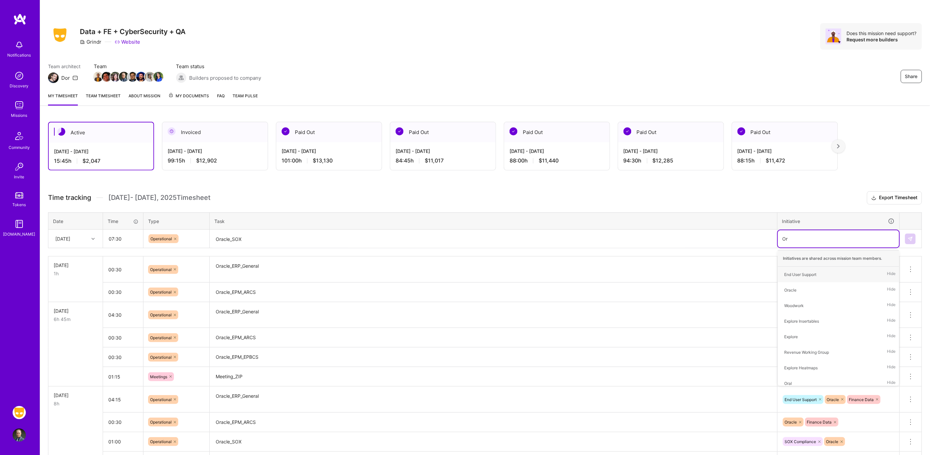
type input "O"
type input "e"
type input "ora"
type input "so"
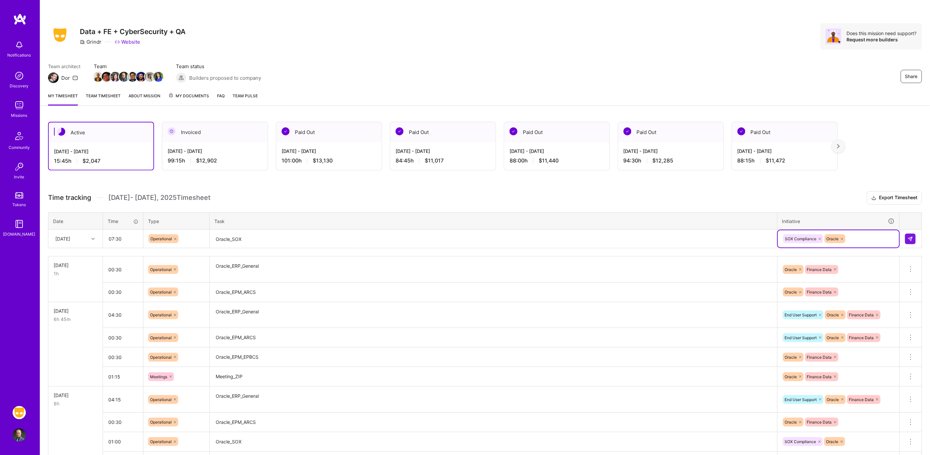
type input "f"
click at [352, 239] on div at bounding box center [809, 238] width 7 height 9
click at [352, 238] on img at bounding box center [909, 238] width 5 height 5
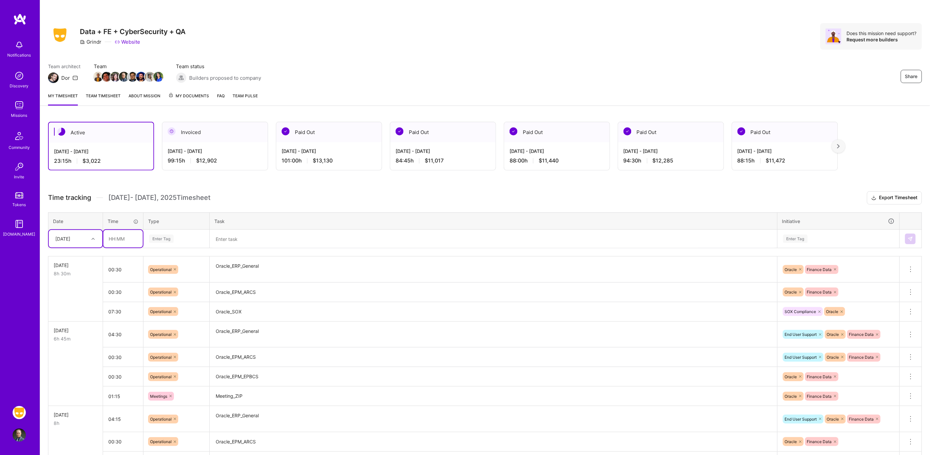
click at [114, 238] on input "text" at bounding box center [122, 239] width 39 height 18
type input "00:30"
type input "meet"
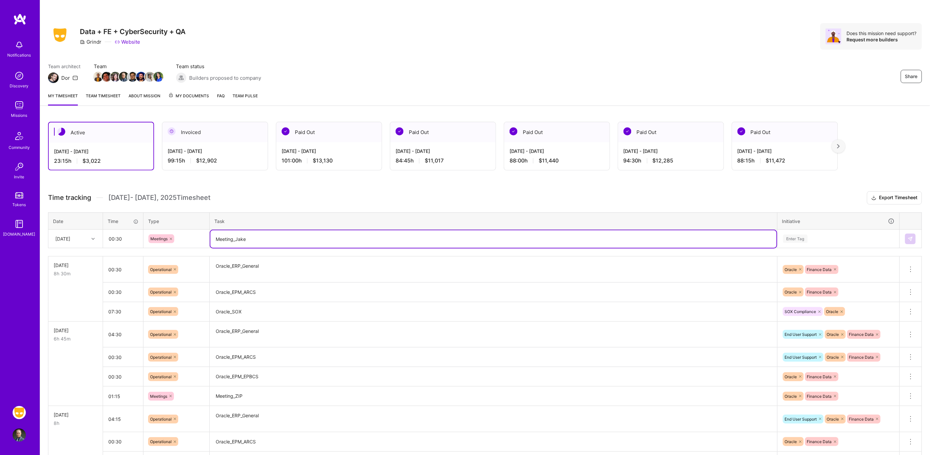
type textarea "Meeting_Jake"
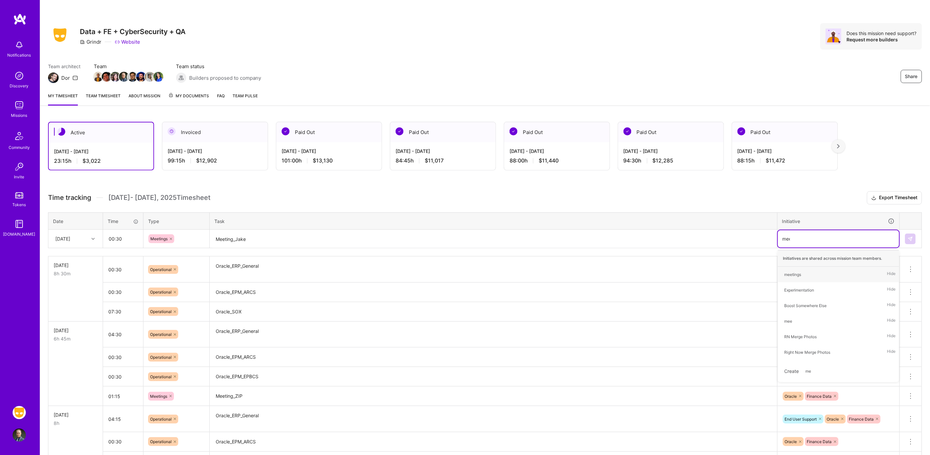
type input "meet"
type input "orac"
type input "so"
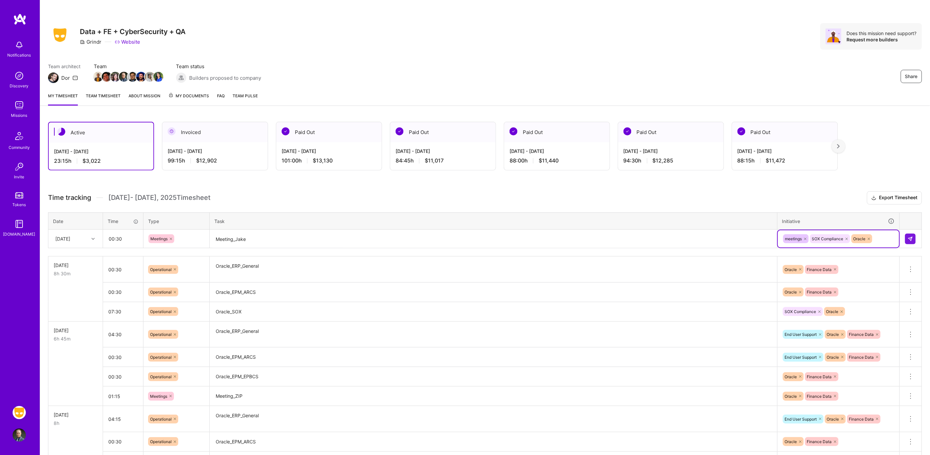
click at [352, 243] on td at bounding box center [910, 239] width 22 height 19
click at [352, 241] on button at bounding box center [910, 239] width 11 height 11
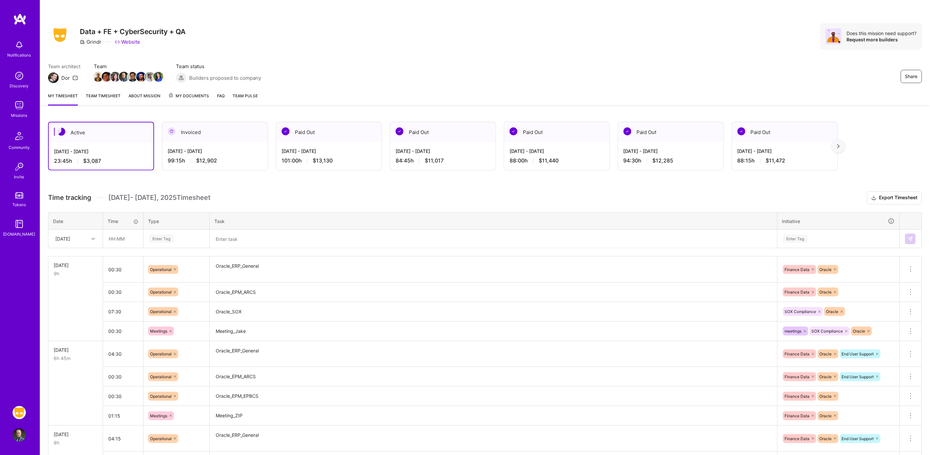
click at [87, 237] on div "[DATE]" at bounding box center [70, 238] width 37 height 11
click at [65, 317] on div "[DATE]" at bounding box center [76, 319] width 54 height 12
click at [119, 240] on input "text" at bounding box center [122, 239] width 39 height 18
type input "02:00"
type input "op"
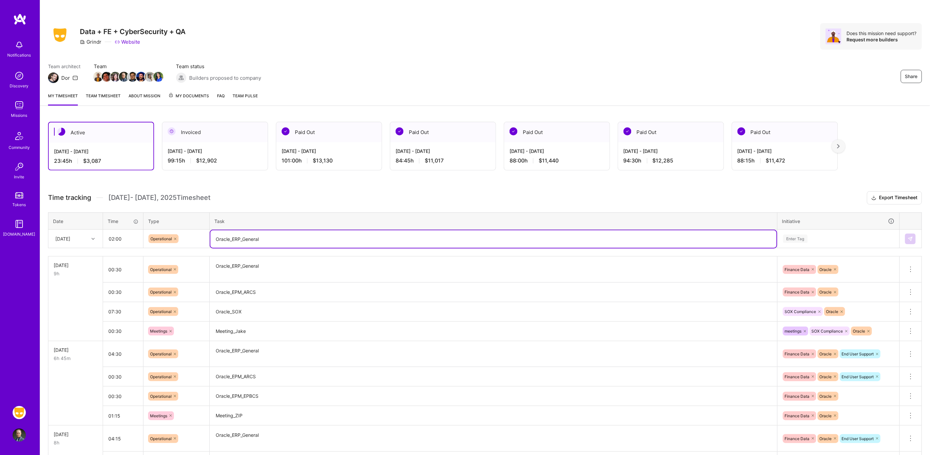
type textarea "Oracle_ERP_General"
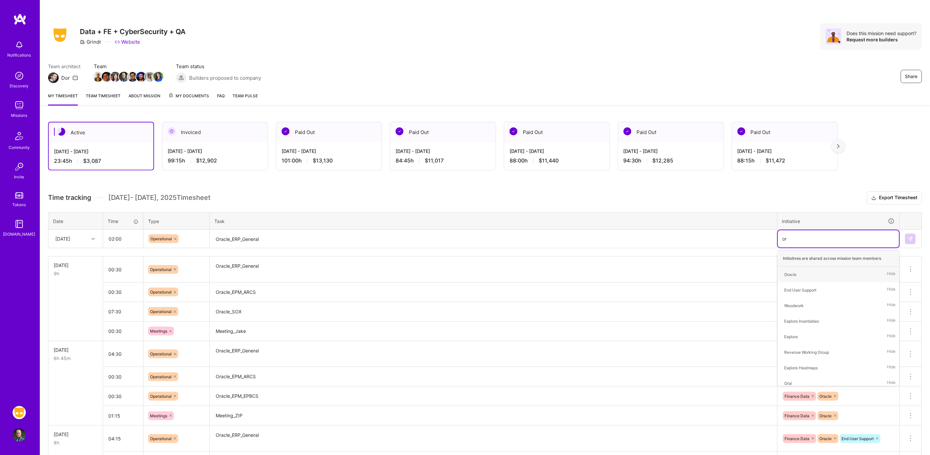
type input "ora"
type input "fina"
type input "end"
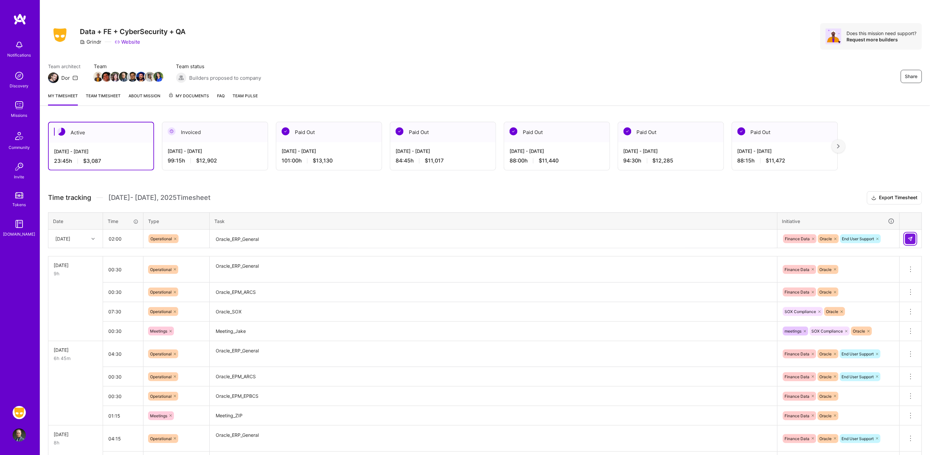
click at [352, 240] on button at bounding box center [910, 239] width 11 height 11
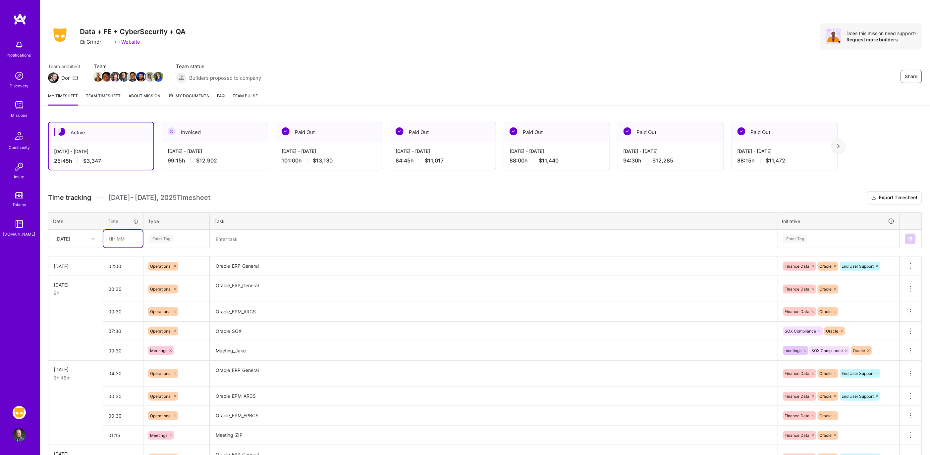
drag, startPoint x: 132, startPoint y: 240, endPoint x: 130, endPoint y: 244, distance: 4.1
click at [132, 240] on input "text" at bounding box center [122, 239] width 39 height 18
type input "04:45"
type input "op"
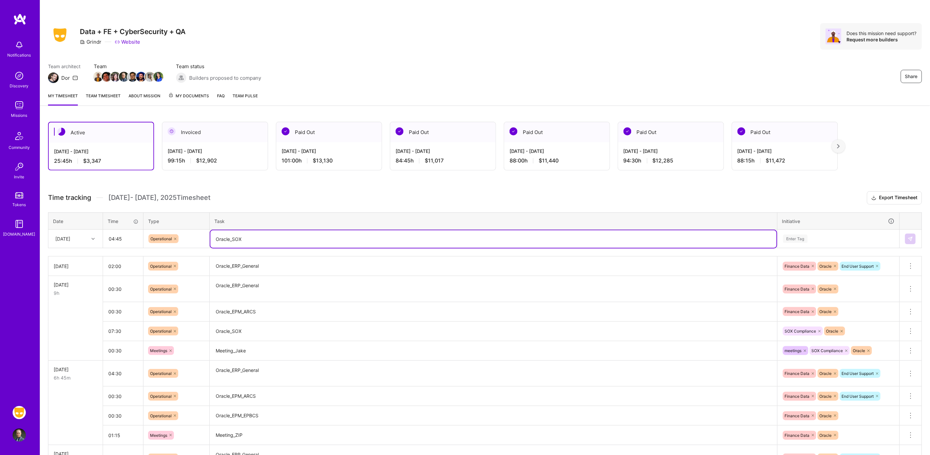
type textarea "Oracle_SOX"
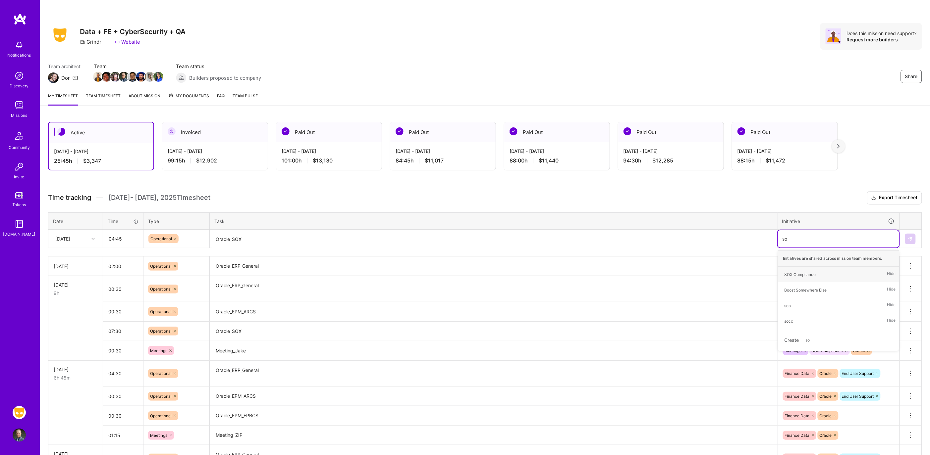
type input "sox"
type input "ora"
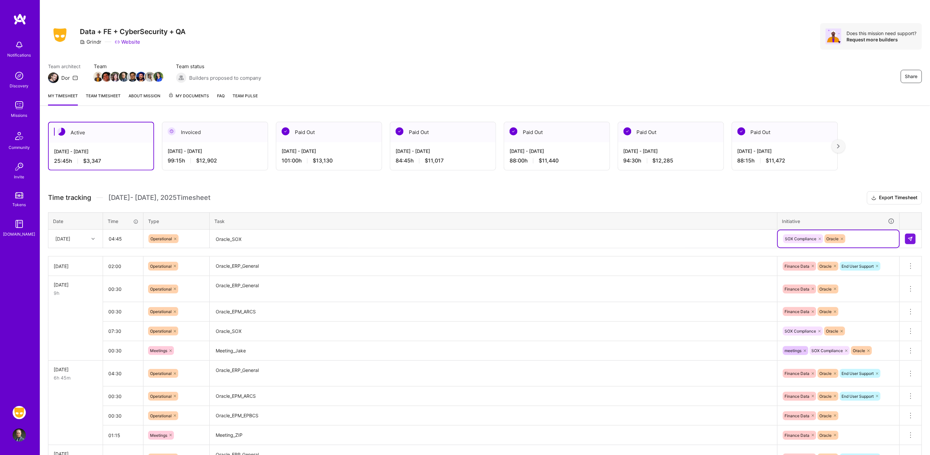
click at [352, 242] on div "SOX Compliance Oracle" at bounding box center [838, 239] width 121 height 17
click at [352, 237] on button at bounding box center [910, 239] width 11 height 11
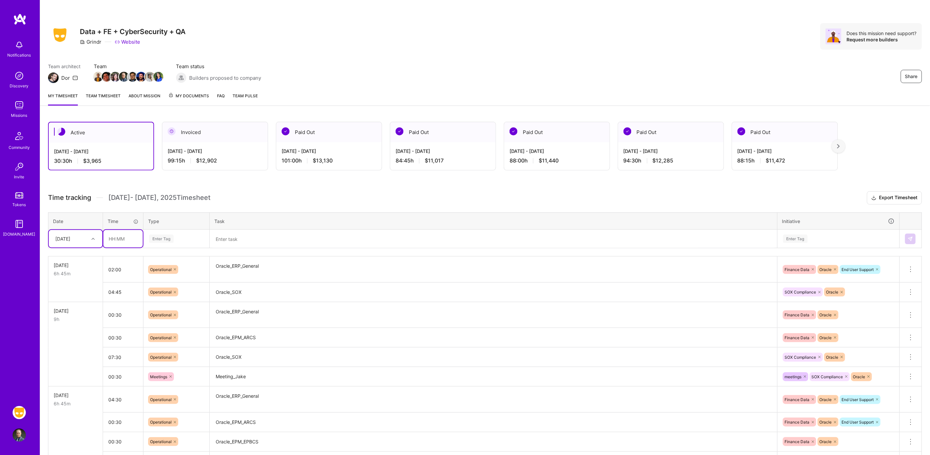
click at [125, 237] on input "text" at bounding box center [122, 239] width 39 height 18
type input "01:00"
type input "mee"
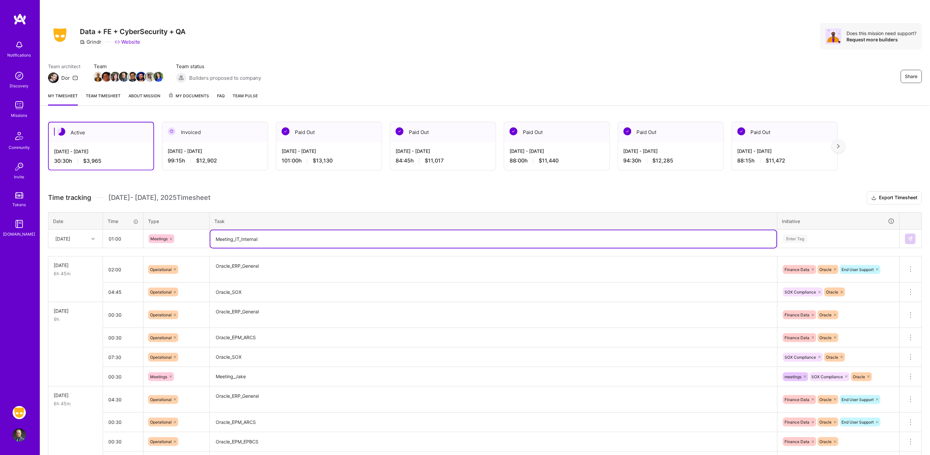
type textarea "Meeting_IT_Internal"
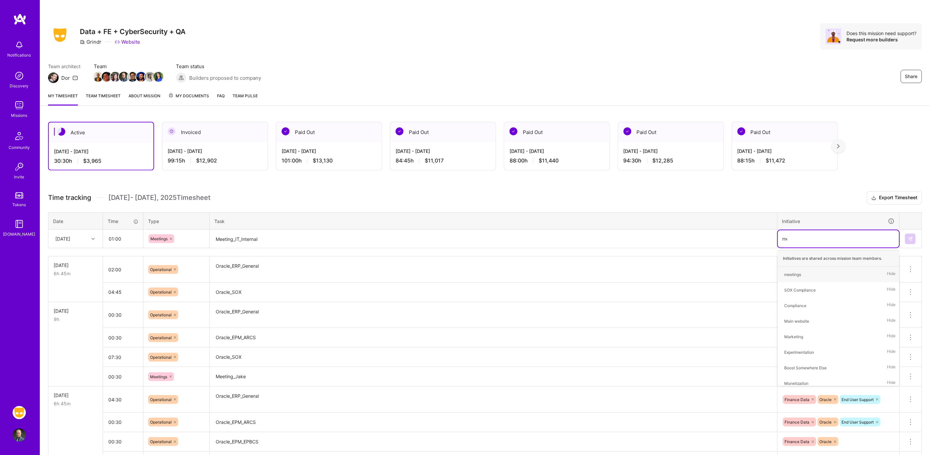
type input "meet"
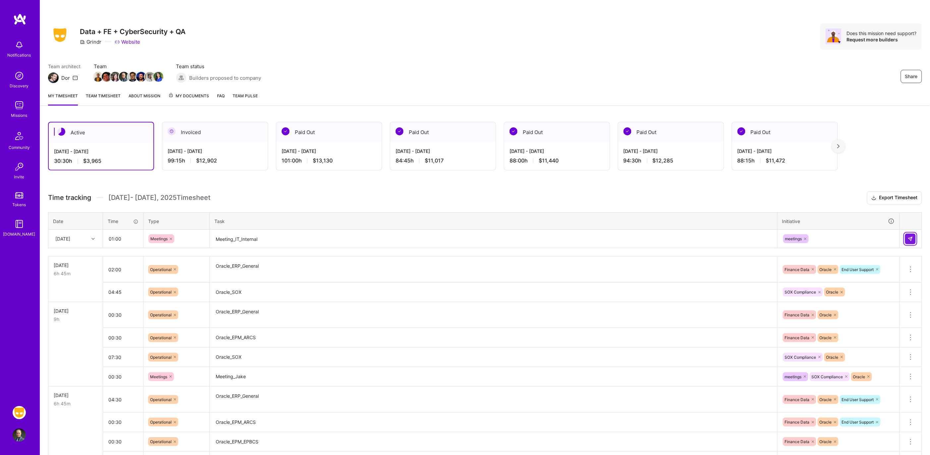
click at [352, 243] on td at bounding box center [910, 239] width 22 height 19
click at [352, 235] on button at bounding box center [910, 239] width 11 height 11
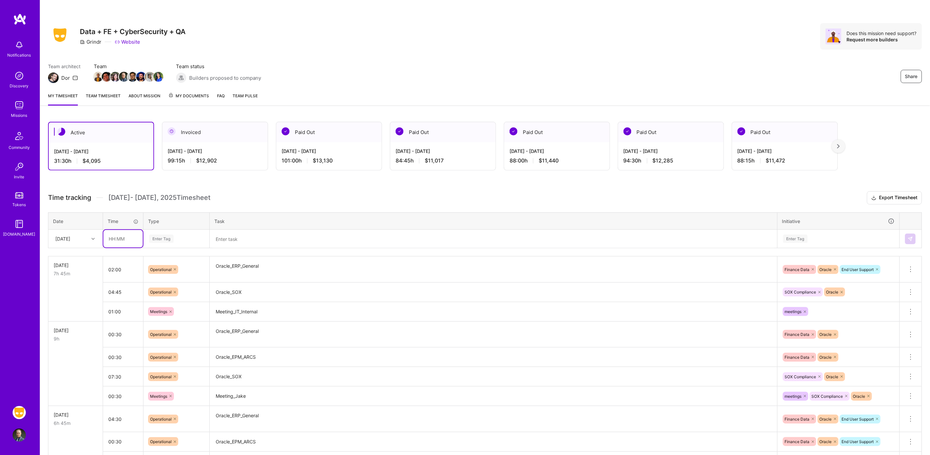
click at [123, 236] on input "text" at bounding box center [122, 239] width 39 height 18
type input "00:30"
type input "meet"
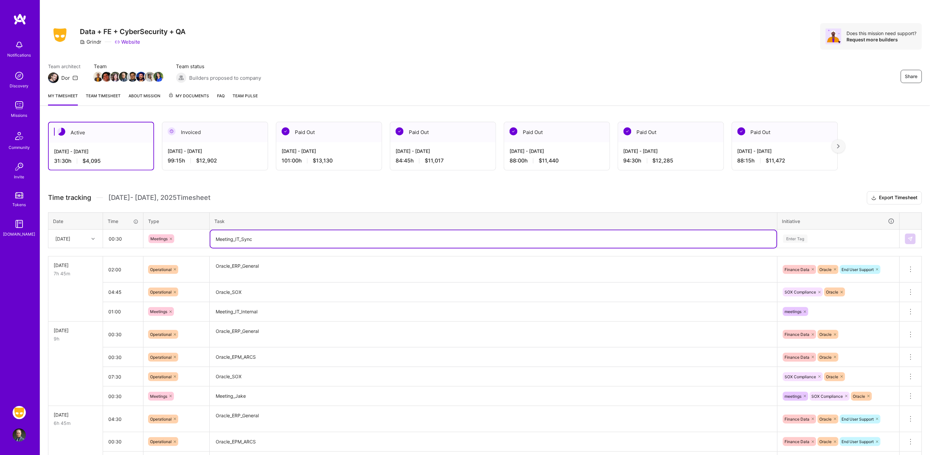
type textarea "Meeting_IT_Sync"
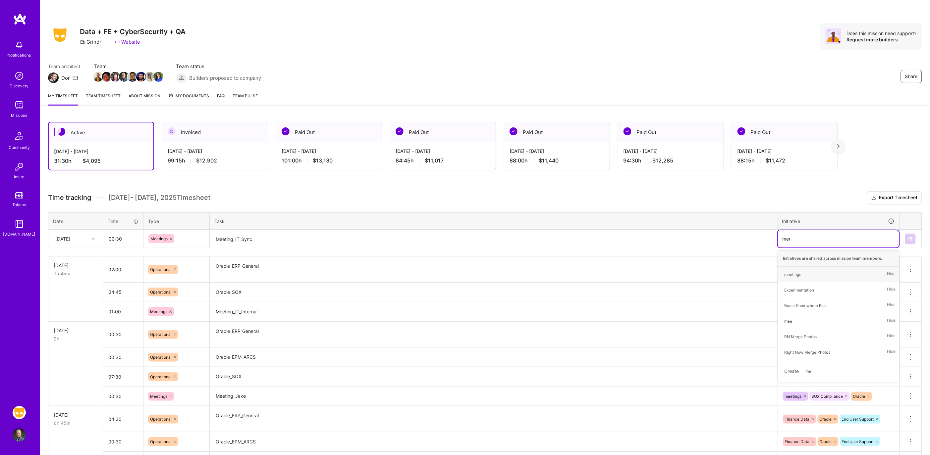
type input "meet"
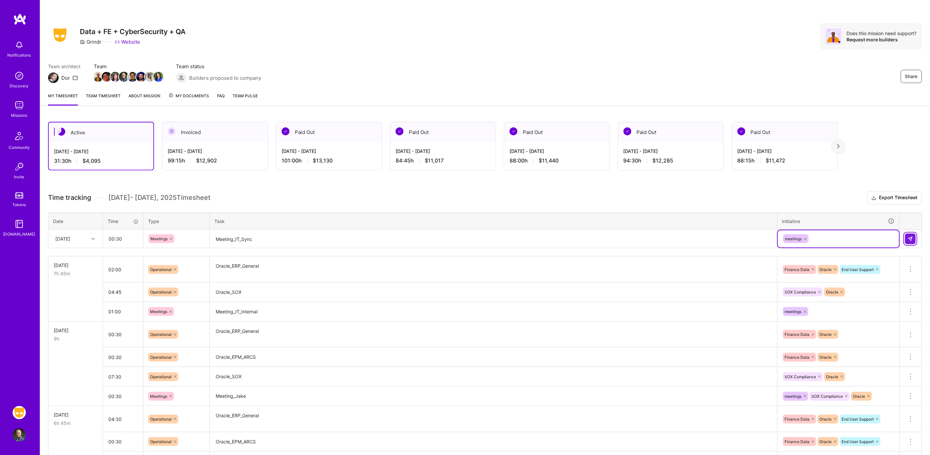
drag, startPoint x: 910, startPoint y: 239, endPoint x: 886, endPoint y: 236, distance: 24.1
click at [352, 239] on img at bounding box center [909, 238] width 5 height 5
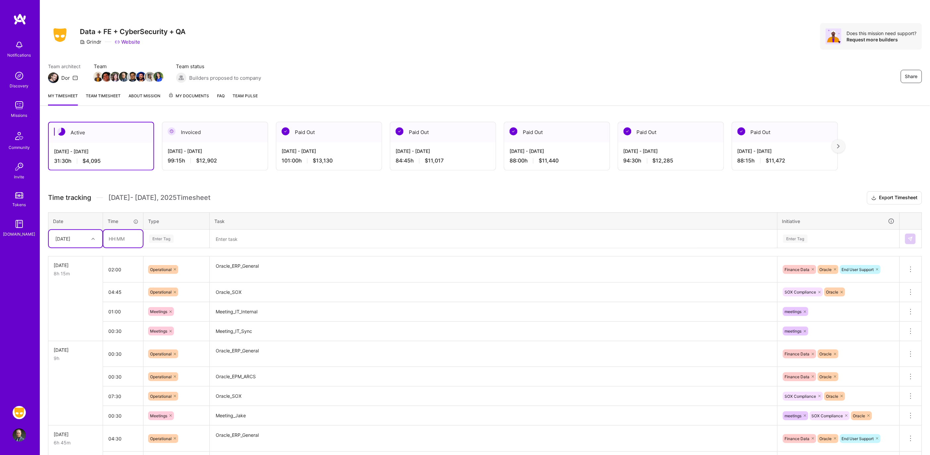
click at [129, 244] on input "text" at bounding box center [122, 239] width 39 height 18
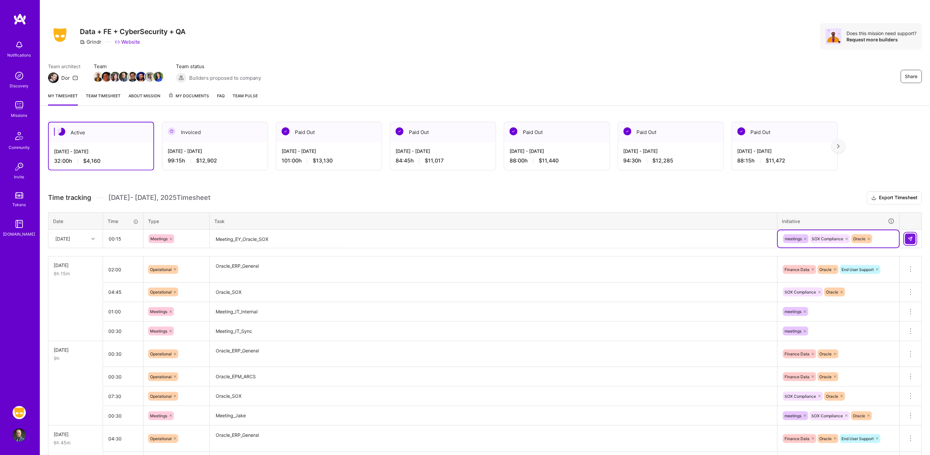
click at [352, 236] on img at bounding box center [909, 238] width 5 height 5
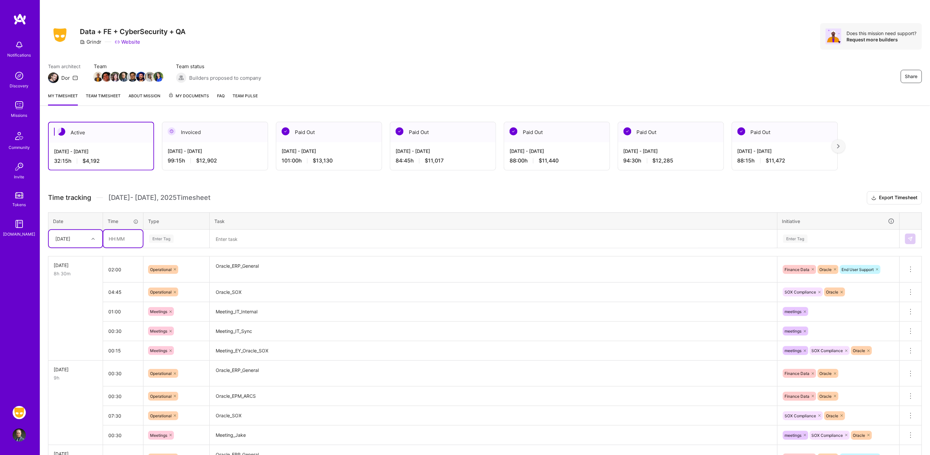
click at [116, 234] on input "text" at bounding box center [122, 239] width 39 height 18
click at [352, 236] on img at bounding box center [909, 238] width 5 height 5
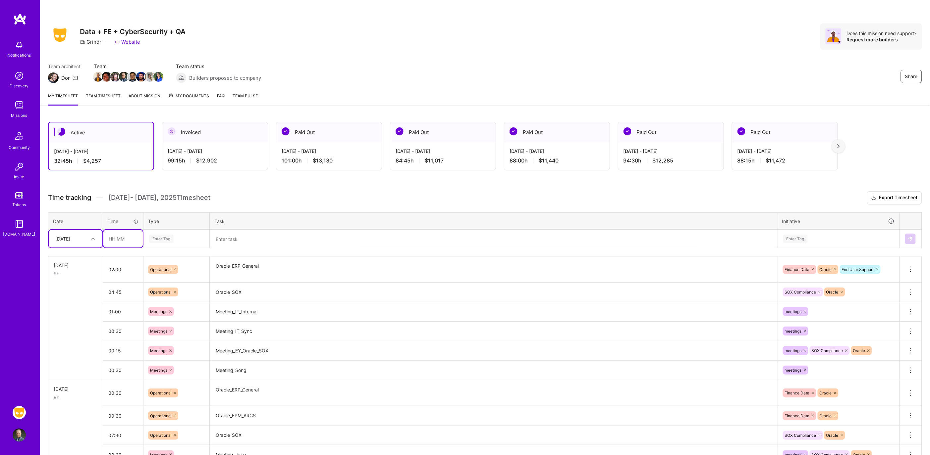
click at [124, 239] on input "text" at bounding box center [122, 239] width 39 height 18
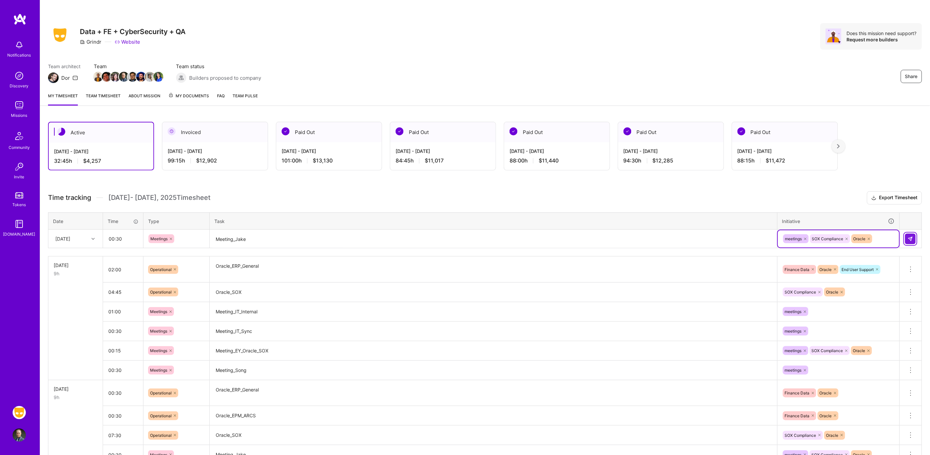
click at [352, 234] on button at bounding box center [910, 239] width 11 height 11
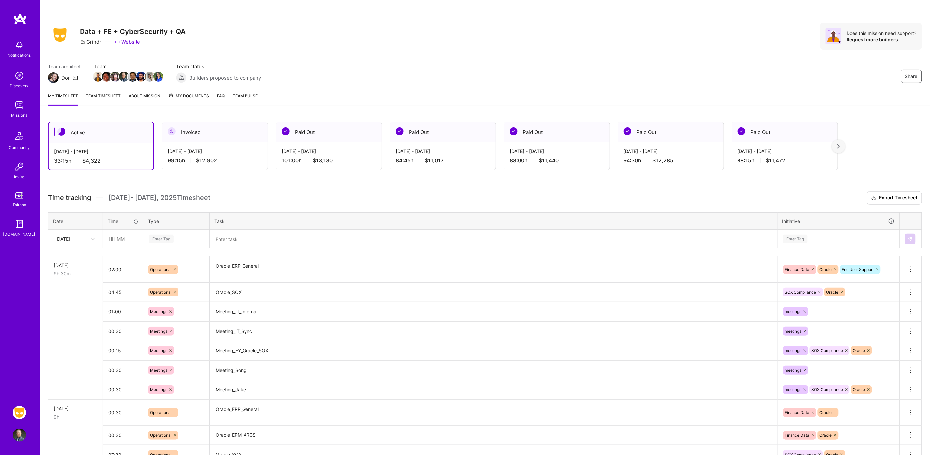
click at [70, 237] on div "[DATE]" at bounding box center [62, 238] width 15 height 7
click at [73, 328] on div "[DATE]" at bounding box center [76, 331] width 54 height 12
